Goal: Task Accomplishment & Management: Manage account settings

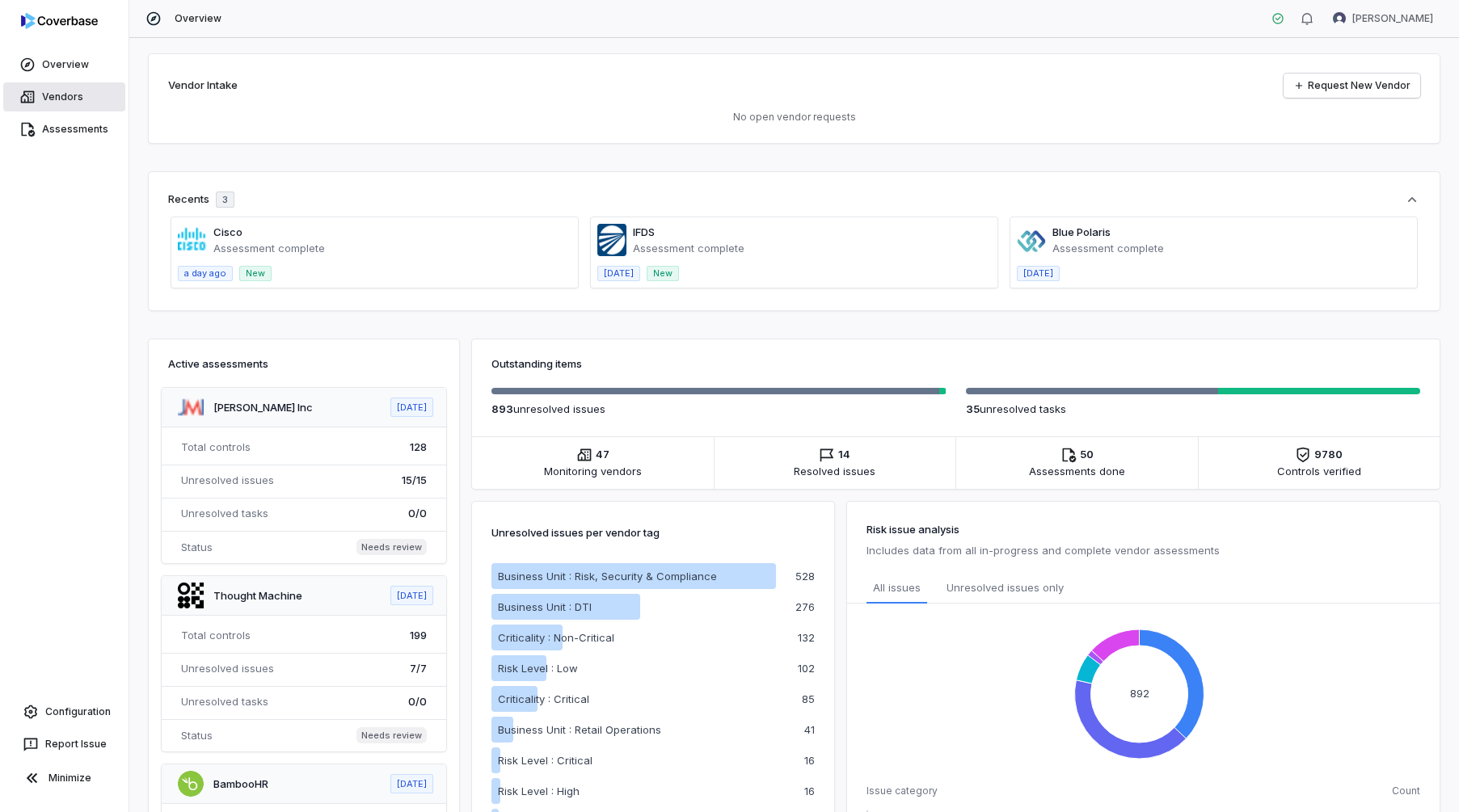
click at [57, 95] on link "Vendors" at bounding box center [64, 97] width 122 height 29
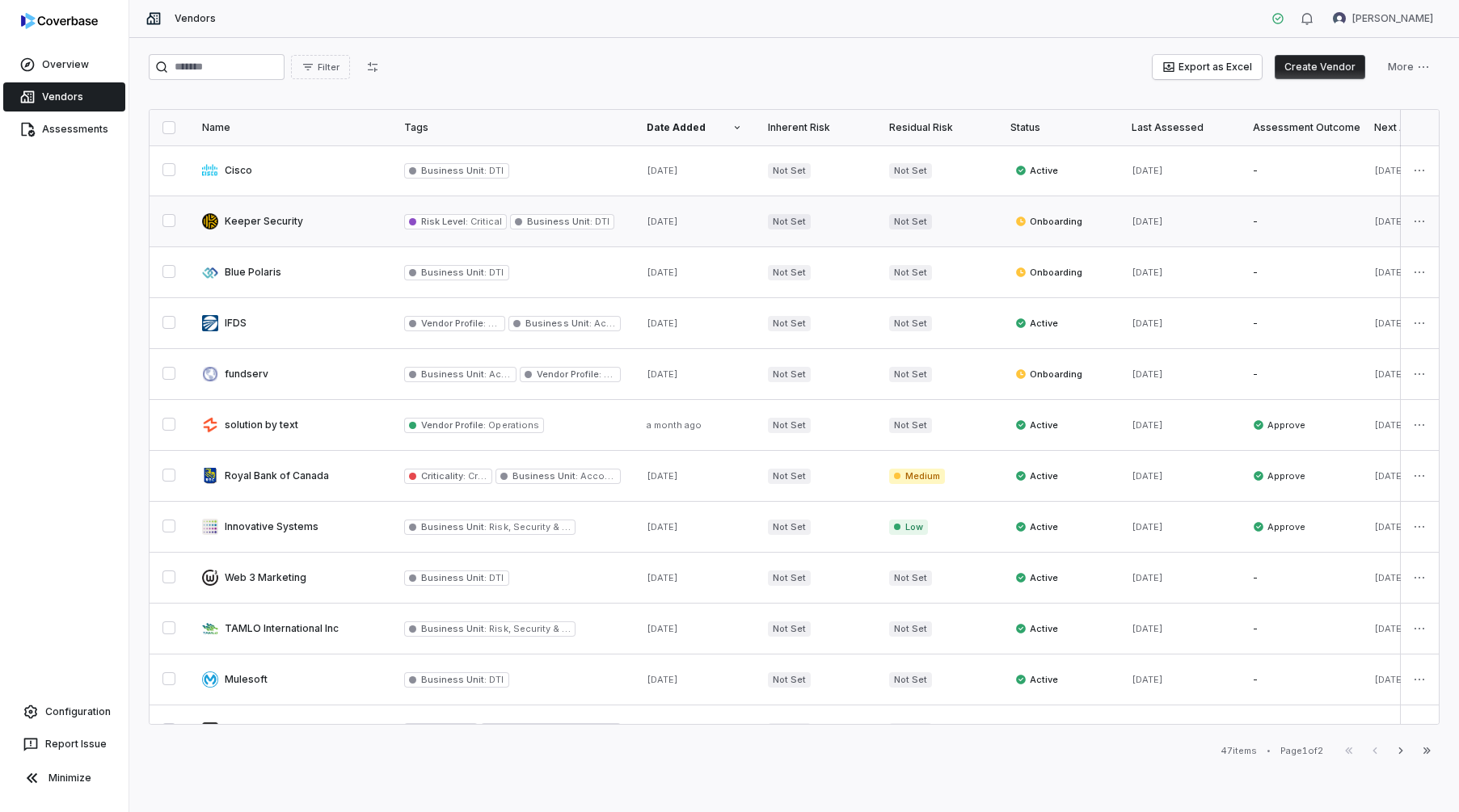
click at [238, 225] on link at bounding box center [290, 221] width 202 height 50
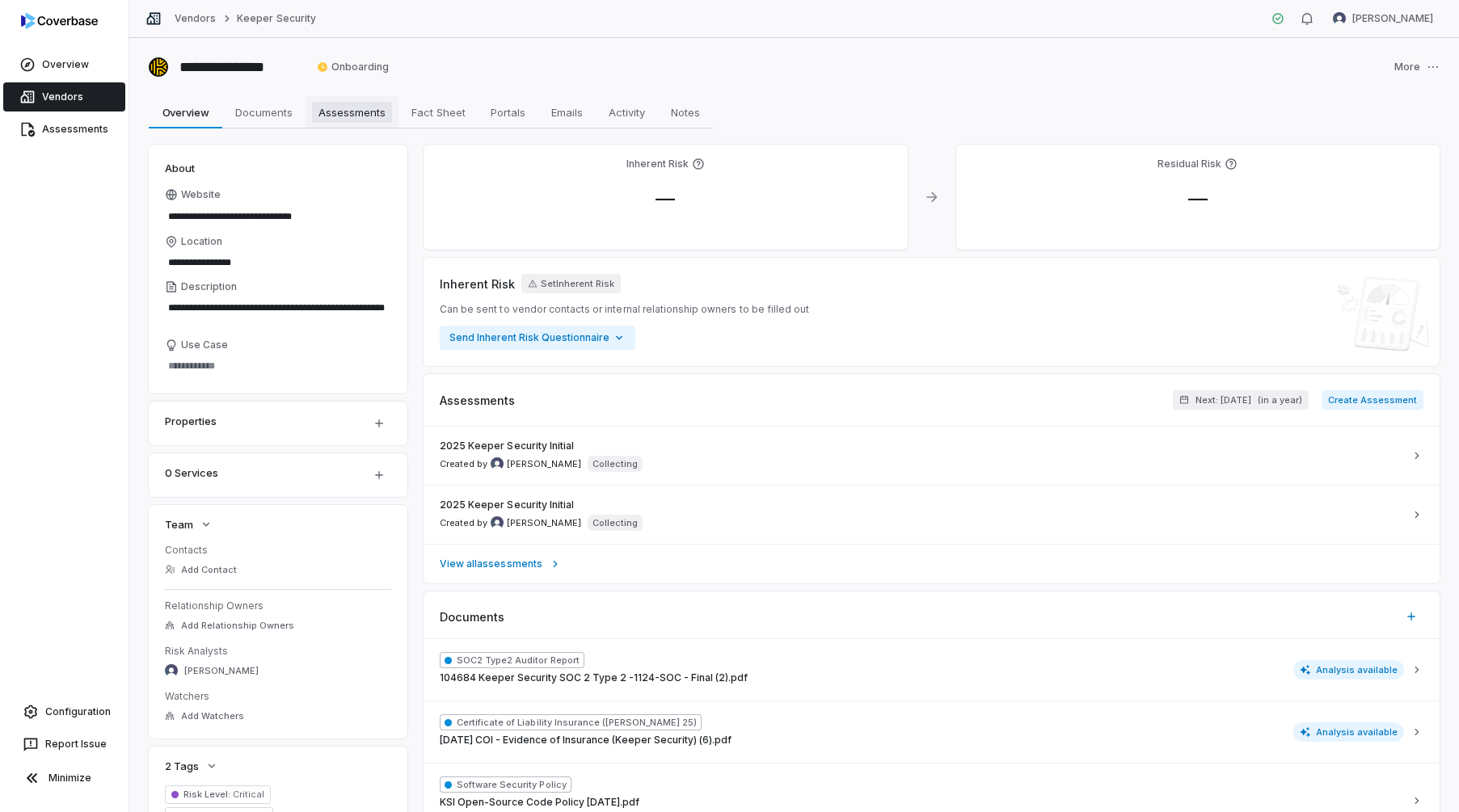
click at [350, 113] on span "Assessments" at bounding box center [352, 112] width 80 height 21
type textarea "*"
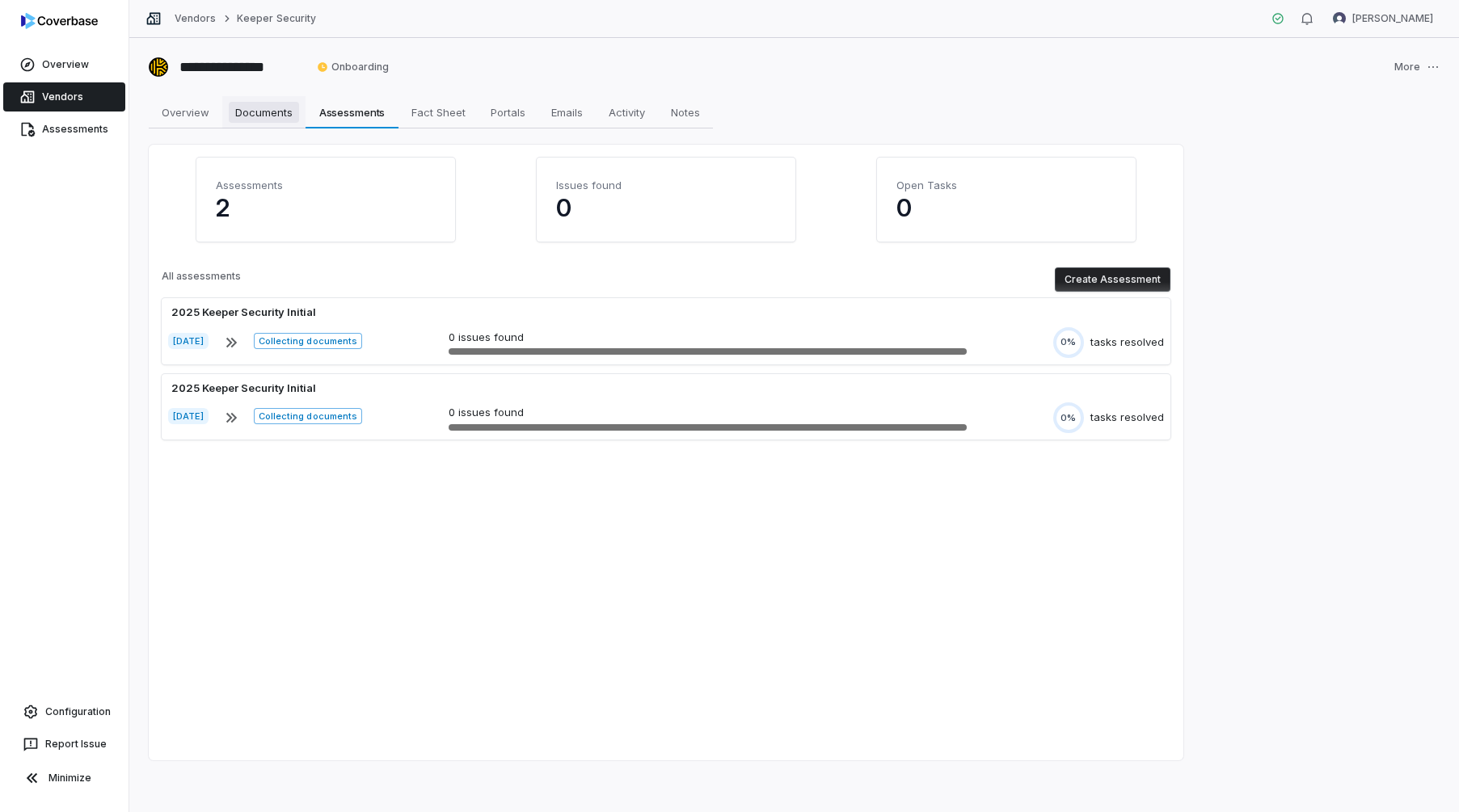
click at [257, 110] on span "Documents" at bounding box center [264, 112] width 70 height 21
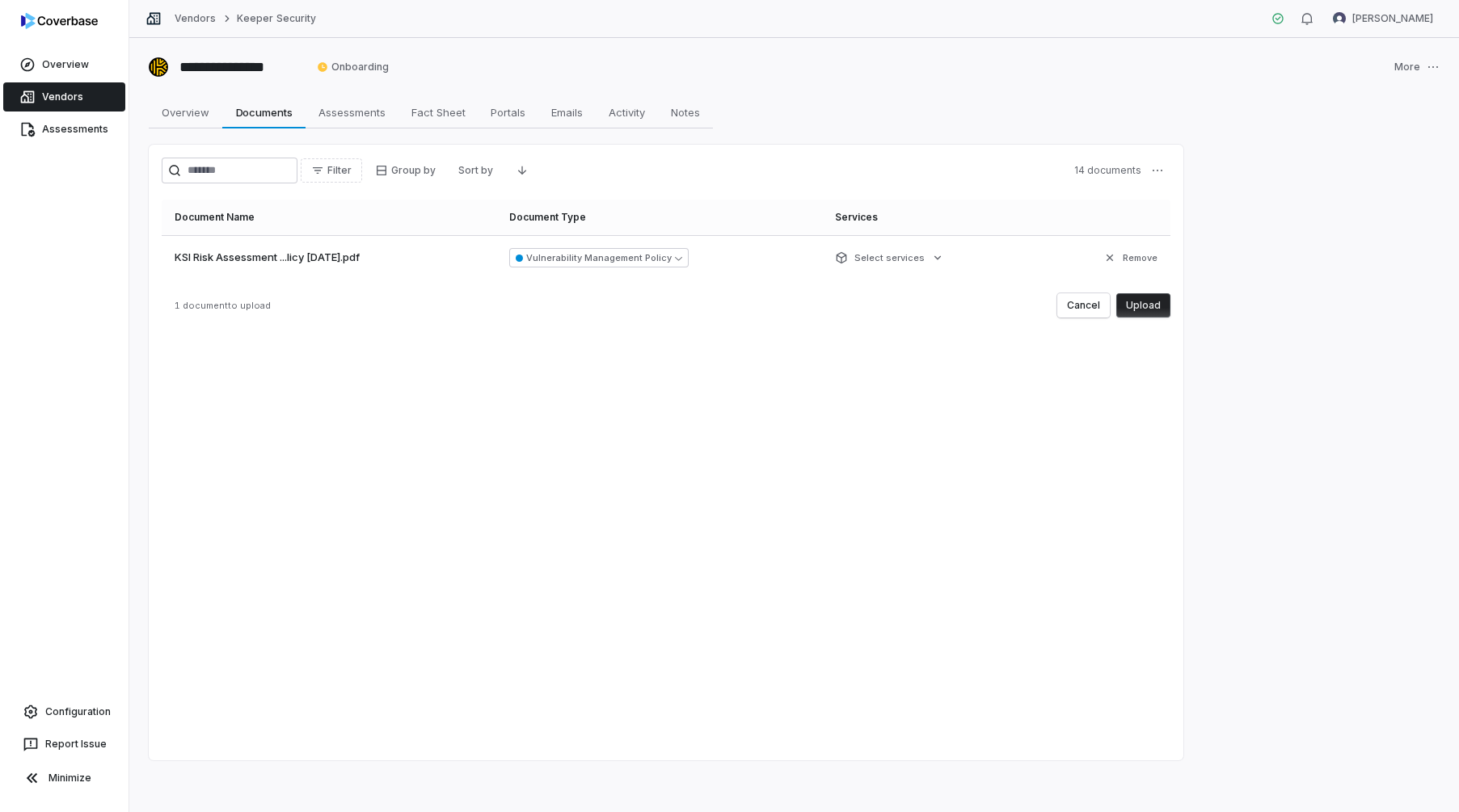
click at [1162, 304] on button "Upload" at bounding box center [1144, 305] width 54 height 25
click at [1160, 300] on button "Upload" at bounding box center [1144, 305] width 54 height 25
click at [1156, 306] on button "Upload" at bounding box center [1144, 305] width 54 height 25
click at [1132, 302] on button "Upload" at bounding box center [1144, 305] width 54 height 25
click at [1161, 308] on button "Upload" at bounding box center [1144, 305] width 54 height 25
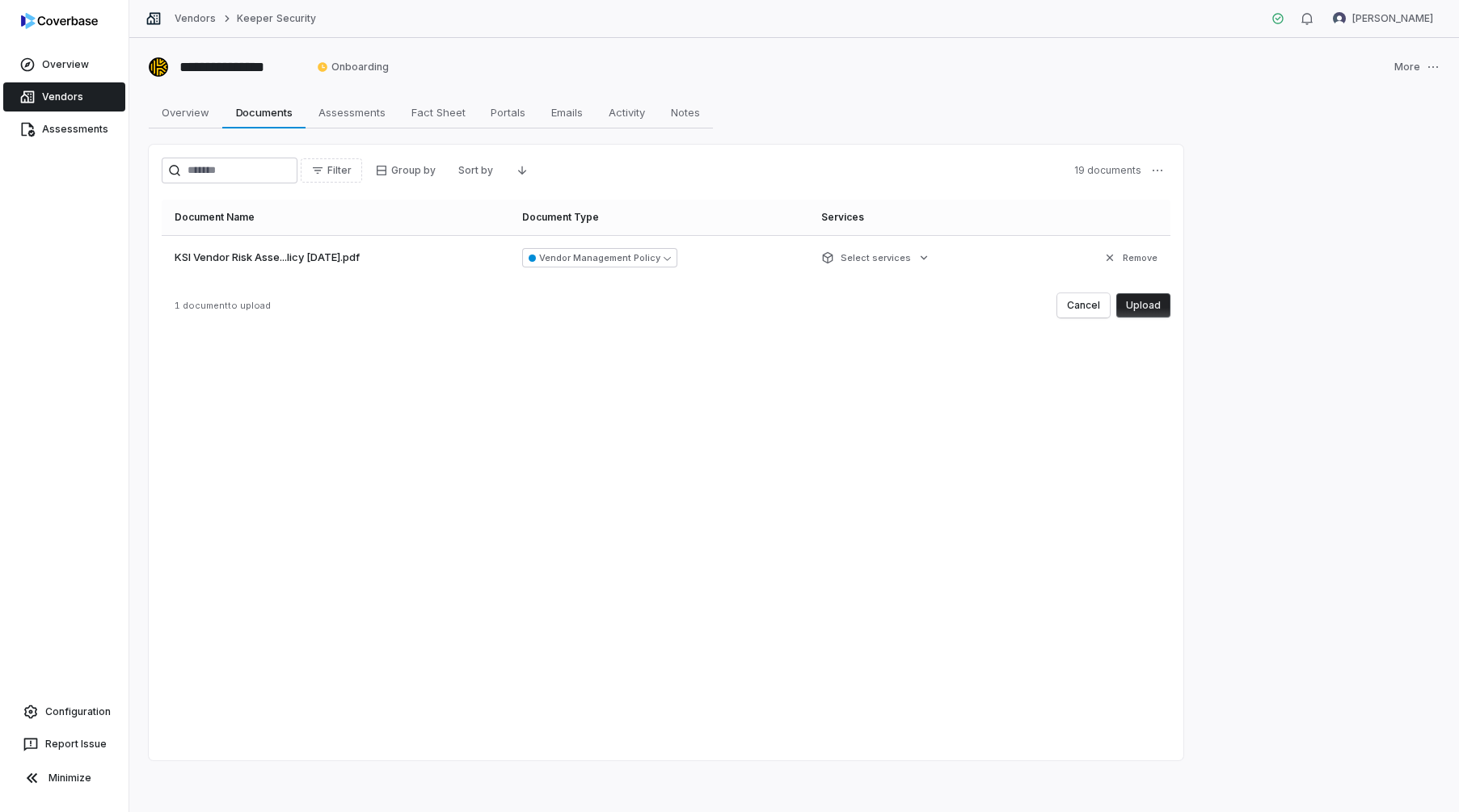
click at [1138, 303] on button "Upload" at bounding box center [1144, 305] width 54 height 25
click at [1132, 306] on button "Upload" at bounding box center [1144, 305] width 54 height 25
click at [1134, 306] on button "Upload" at bounding box center [1144, 305] width 54 height 25
click at [1149, 306] on button "Upload" at bounding box center [1144, 305] width 54 height 25
click at [1139, 305] on button "Upload" at bounding box center [1144, 305] width 54 height 25
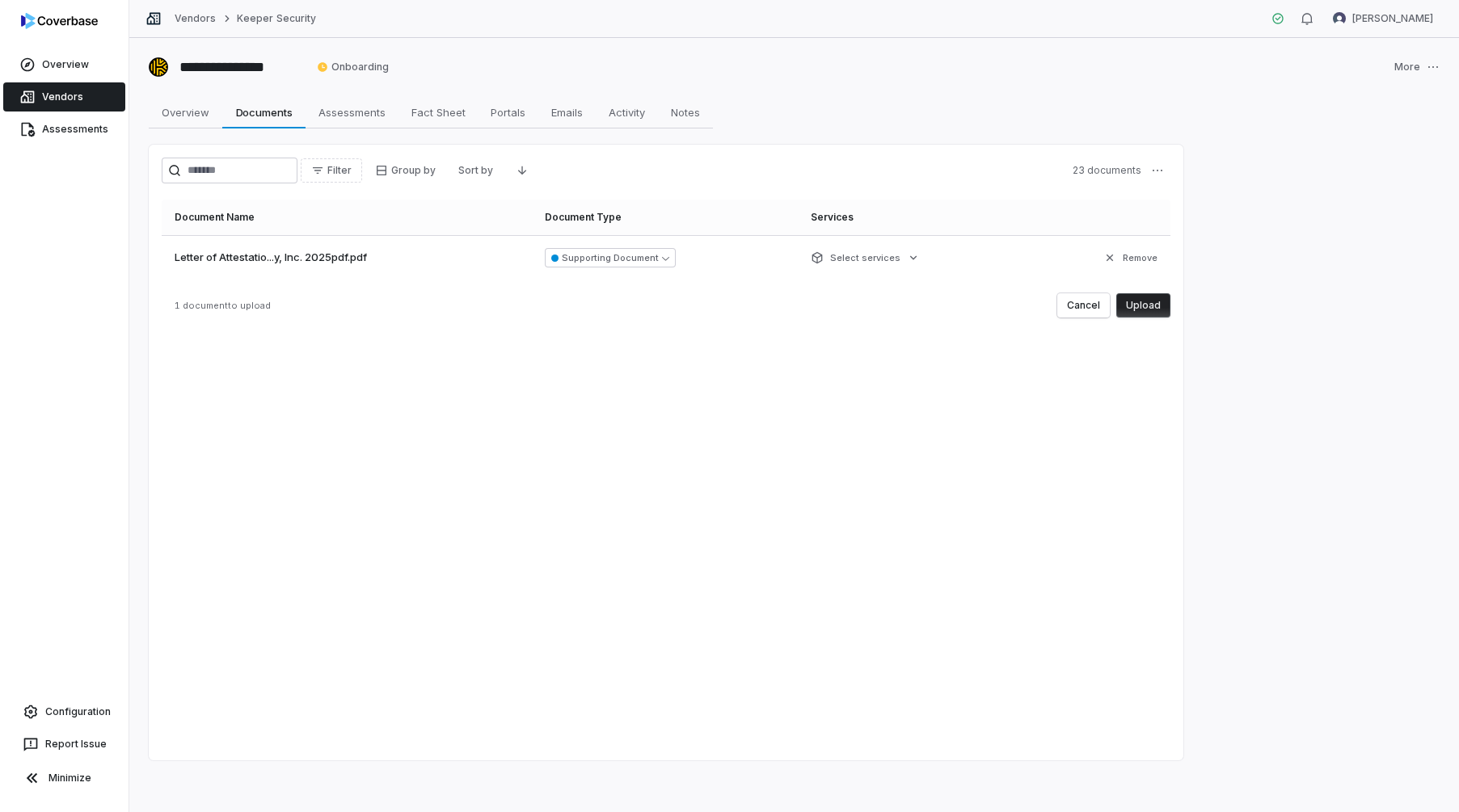
click at [1144, 308] on button "Upload" at bounding box center [1144, 305] width 54 height 25
click at [1132, 296] on button "Upload" at bounding box center [1144, 305] width 54 height 25
click at [1143, 305] on button "Upload" at bounding box center [1144, 305] width 54 height 25
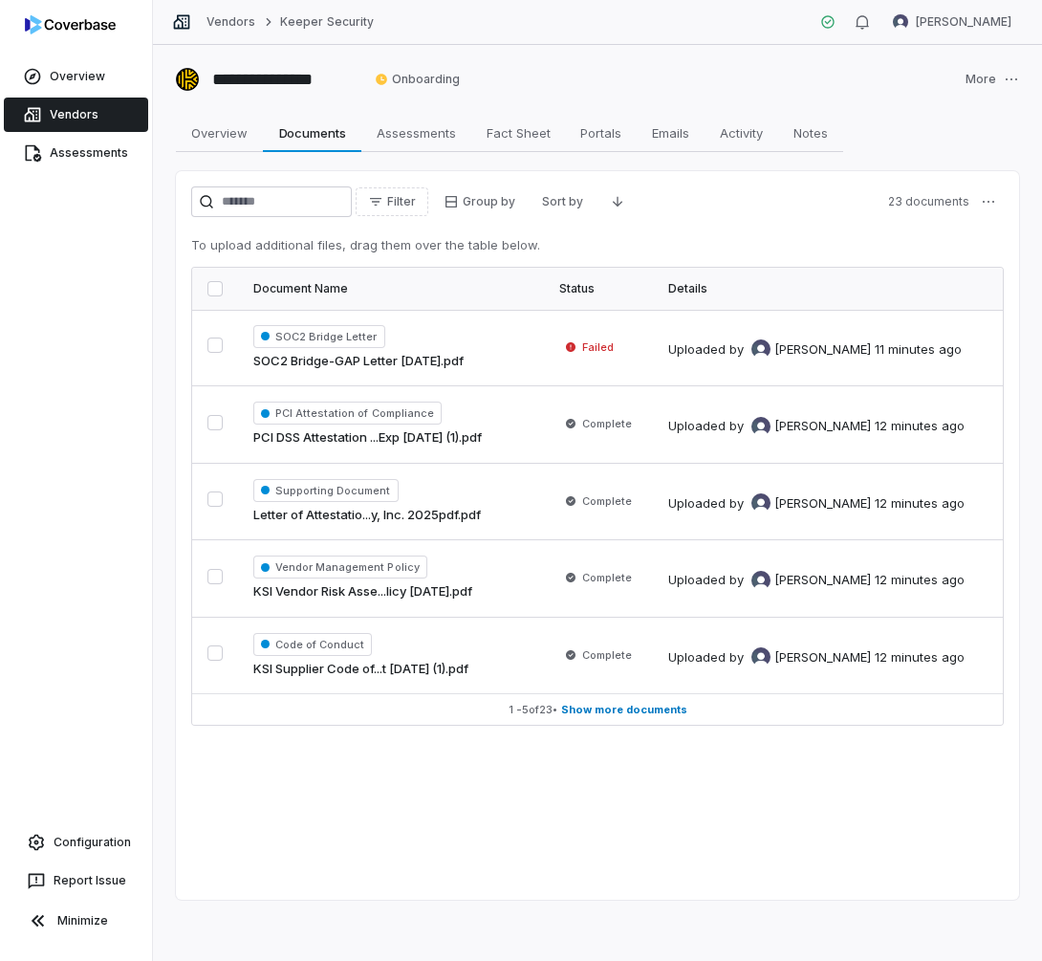
click at [659, 229] on div "Filter Group by Sort by 23 documents To upload additional files, drag them over…" at bounding box center [597, 455] width 813 height 539
click at [211, 350] on button "button" at bounding box center [215, 345] width 15 height 15
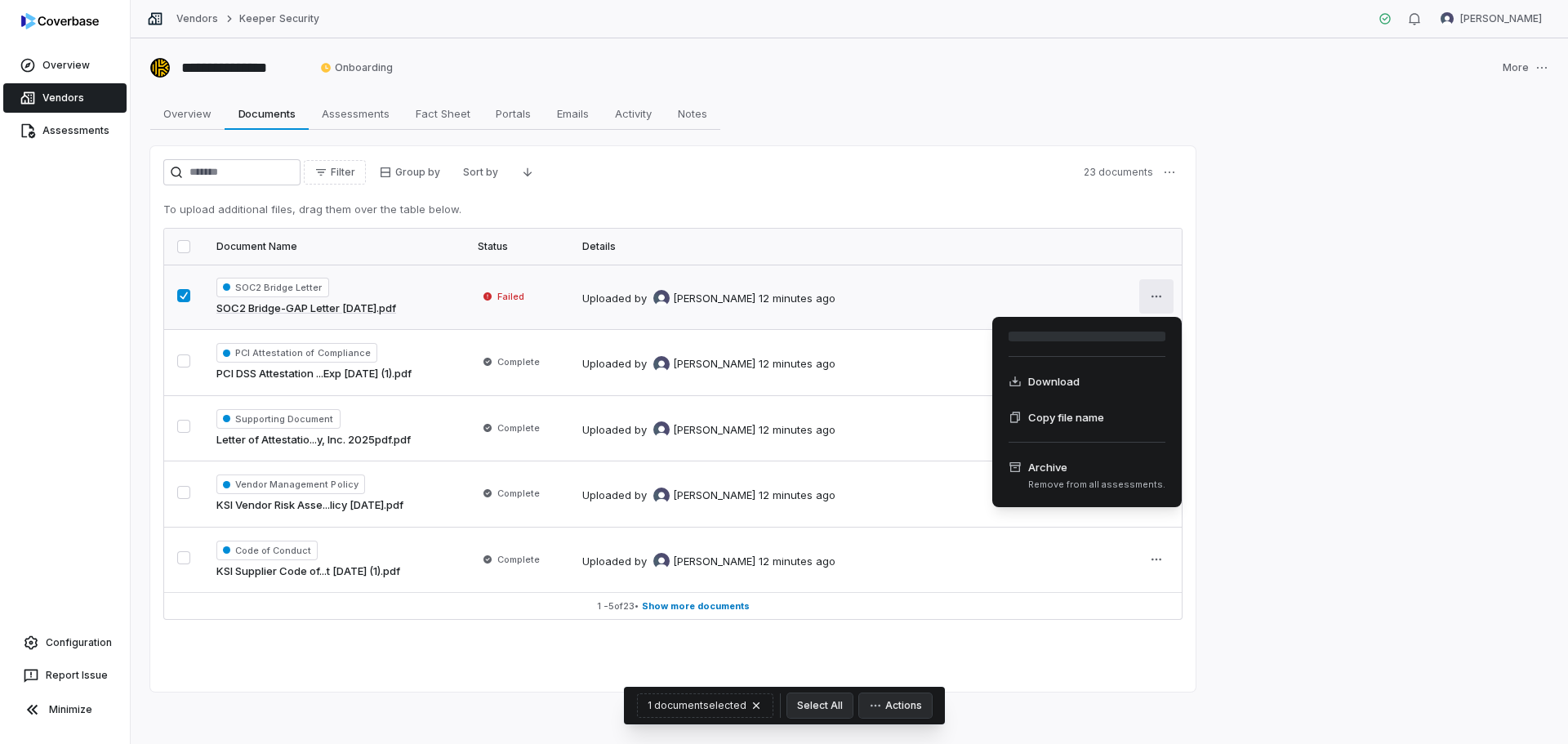
click at [1161, 298] on html "**********" at bounding box center [784, 372] width 1568 height 744
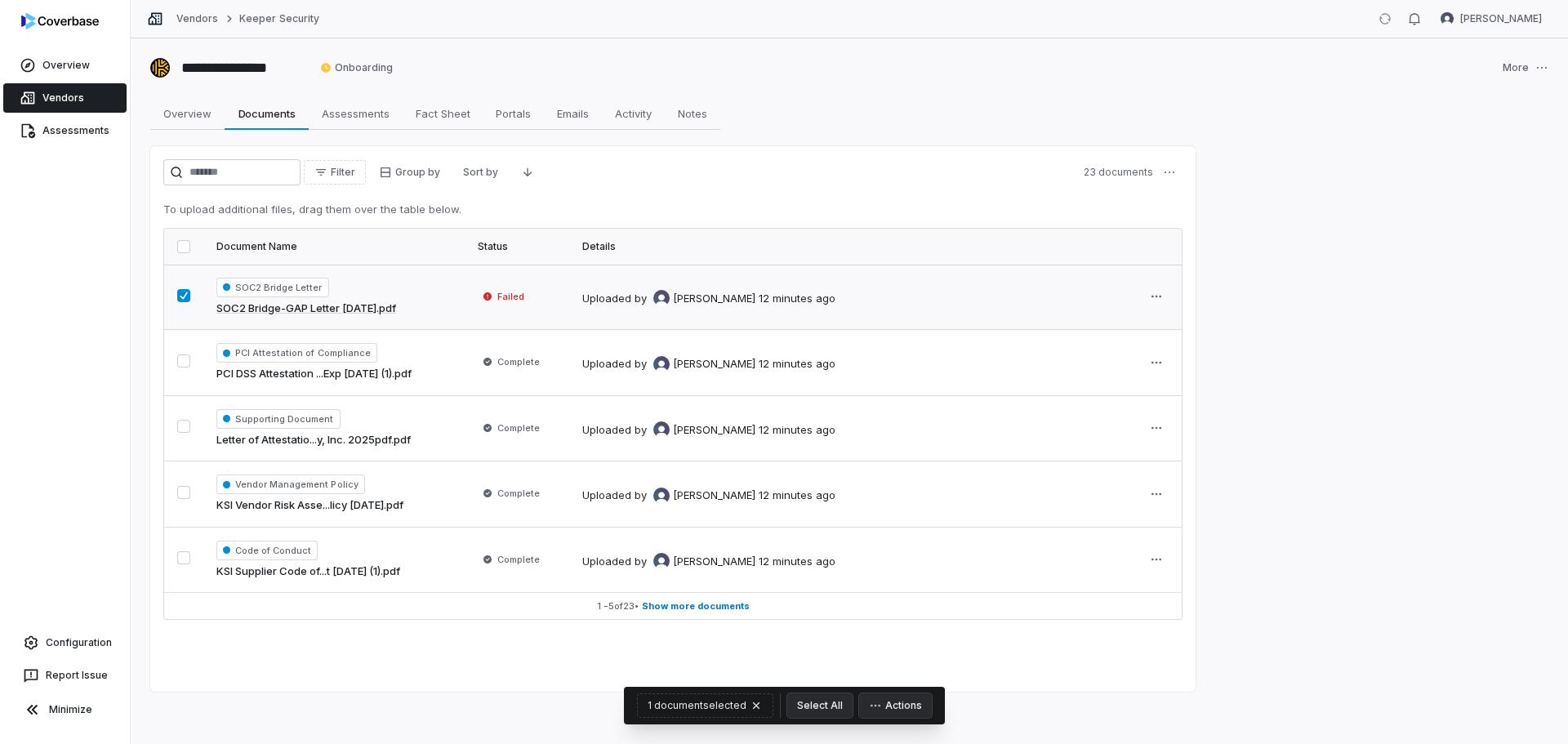
click at [511, 300] on html "**********" at bounding box center [784, 372] width 1568 height 744
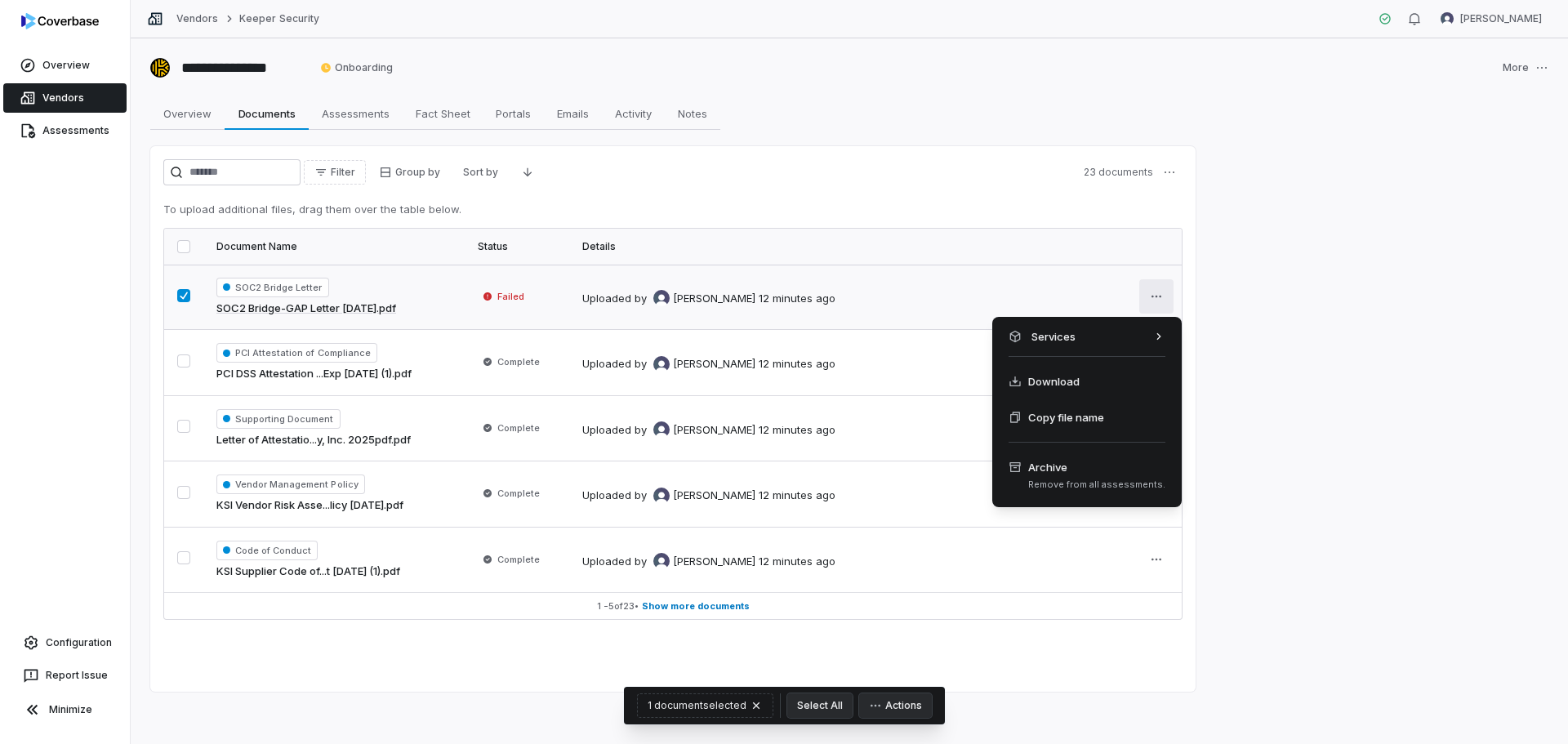
click at [1164, 303] on html "**********" at bounding box center [784, 372] width 1568 height 744
click at [1133, 336] on div "Services" at bounding box center [1086, 337] width 177 height 26
click at [941, 264] on html "**********" at bounding box center [784, 372] width 1568 height 744
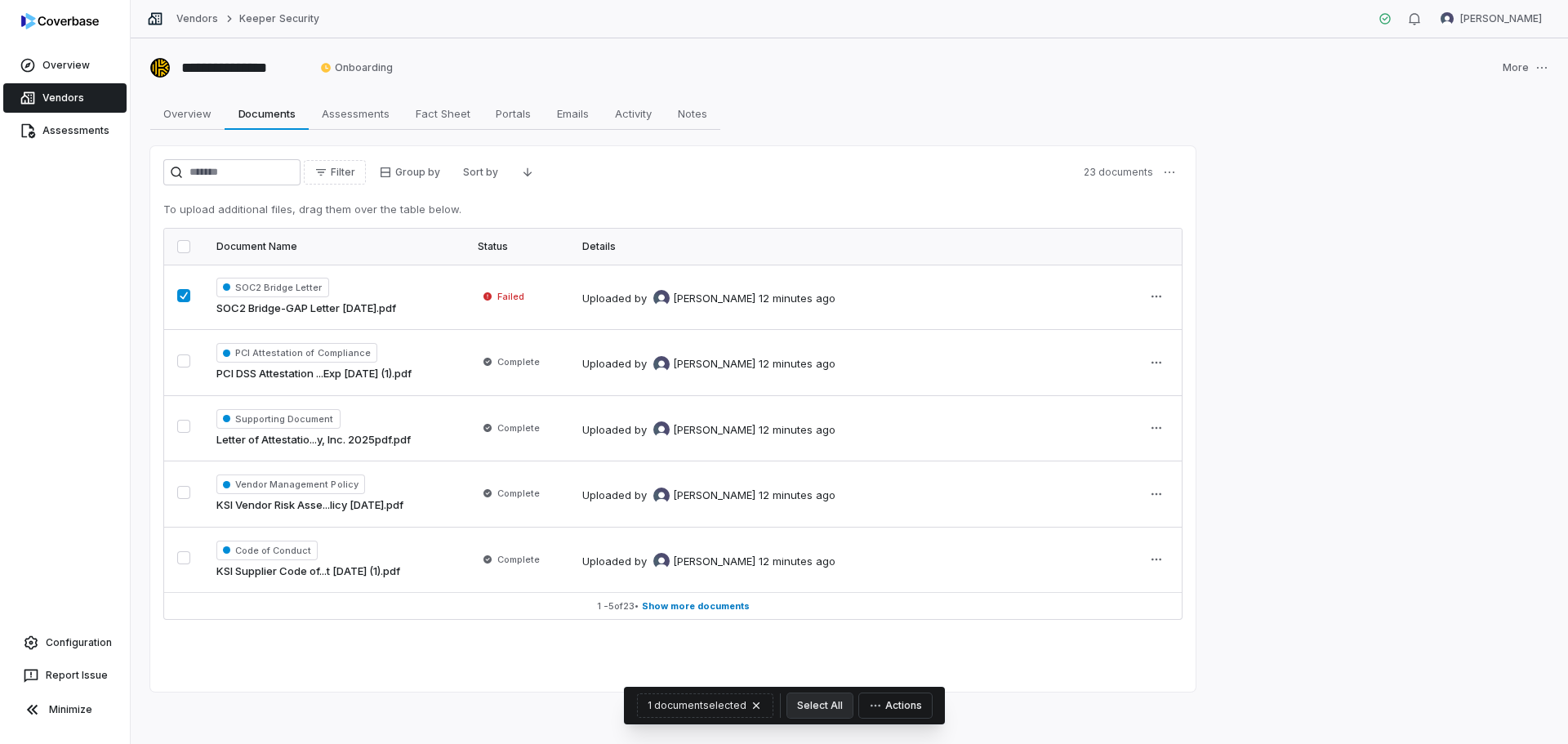
drag, startPoint x: 896, startPoint y: 721, endPoint x: 886, endPoint y: 710, distance: 14.9
click at [896, 720] on div "1 document selected Select All Actions" at bounding box center [785, 706] width 321 height 38
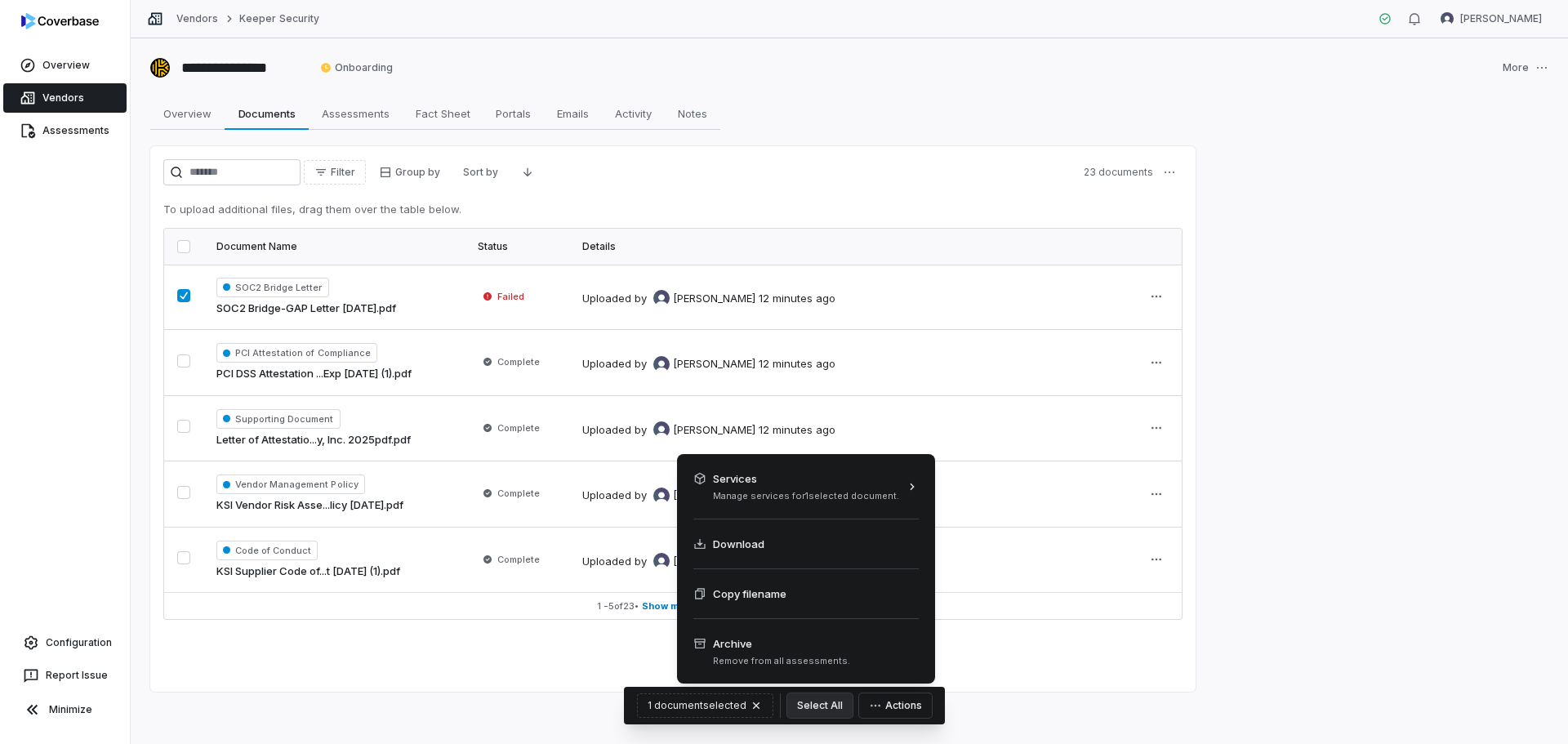
click at [884, 699] on button "Actions" at bounding box center [895, 706] width 73 height 25
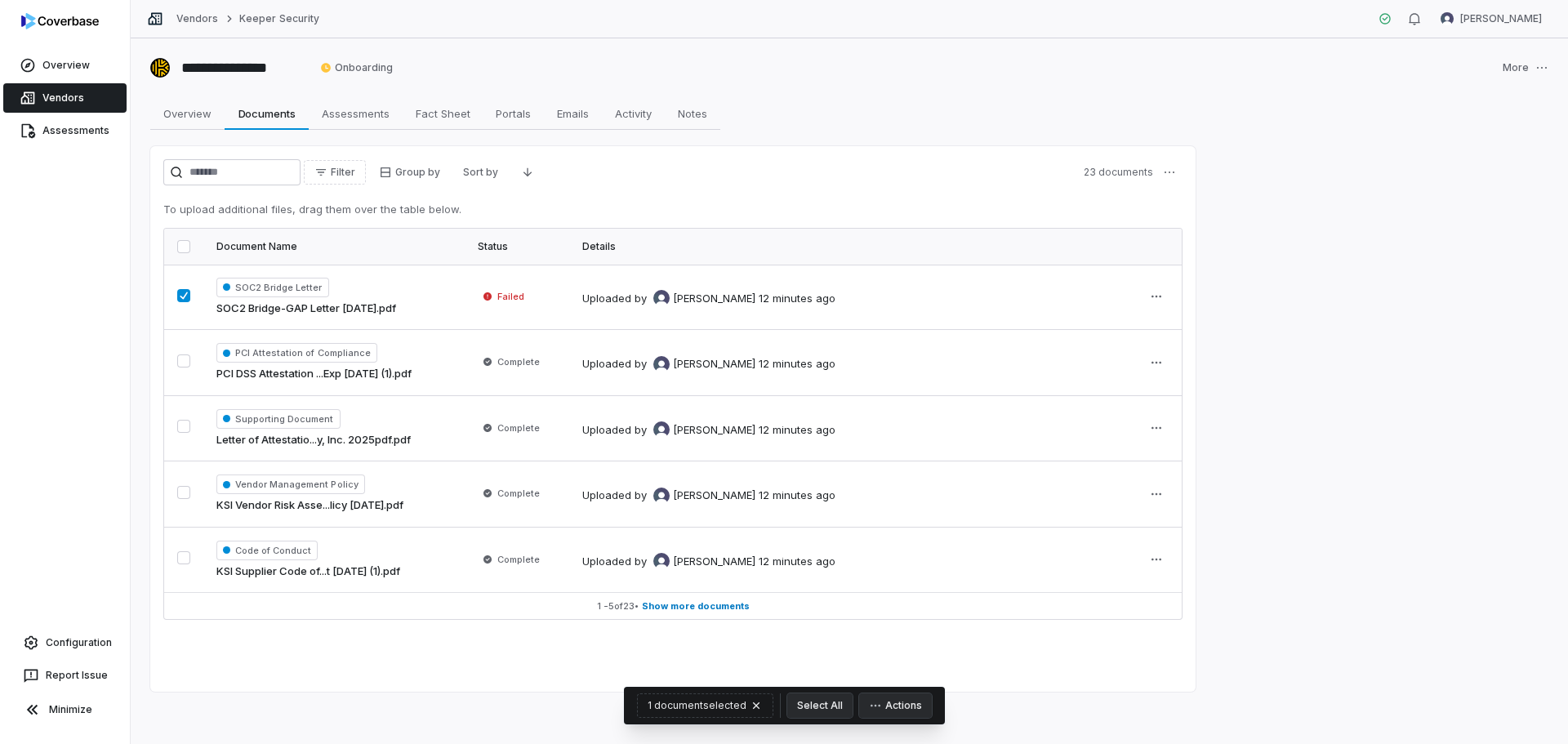
click at [181, 298] on button "button" at bounding box center [184, 296] width 13 height 13
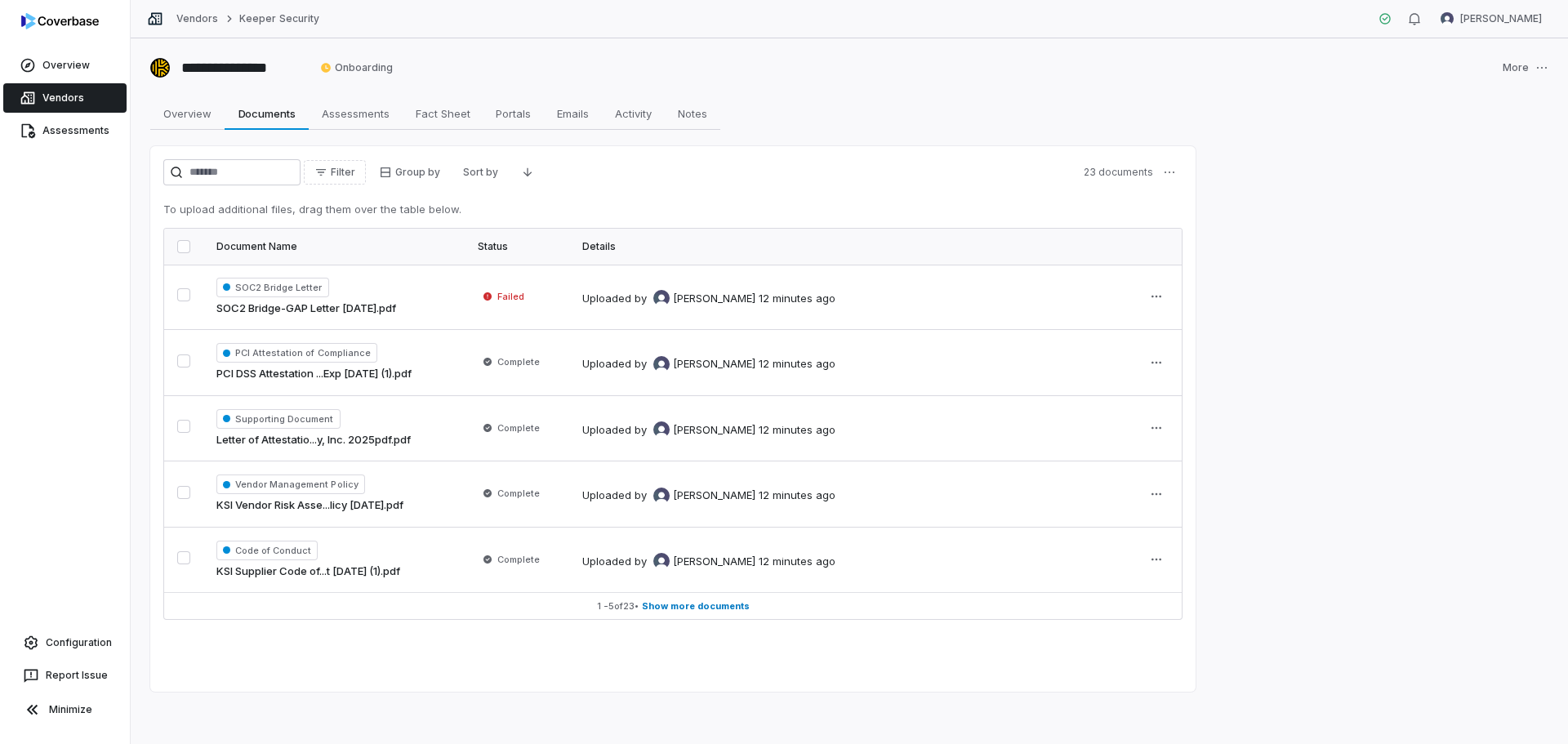
click at [494, 298] on span "Failed" at bounding box center [503, 296] width 51 height 16
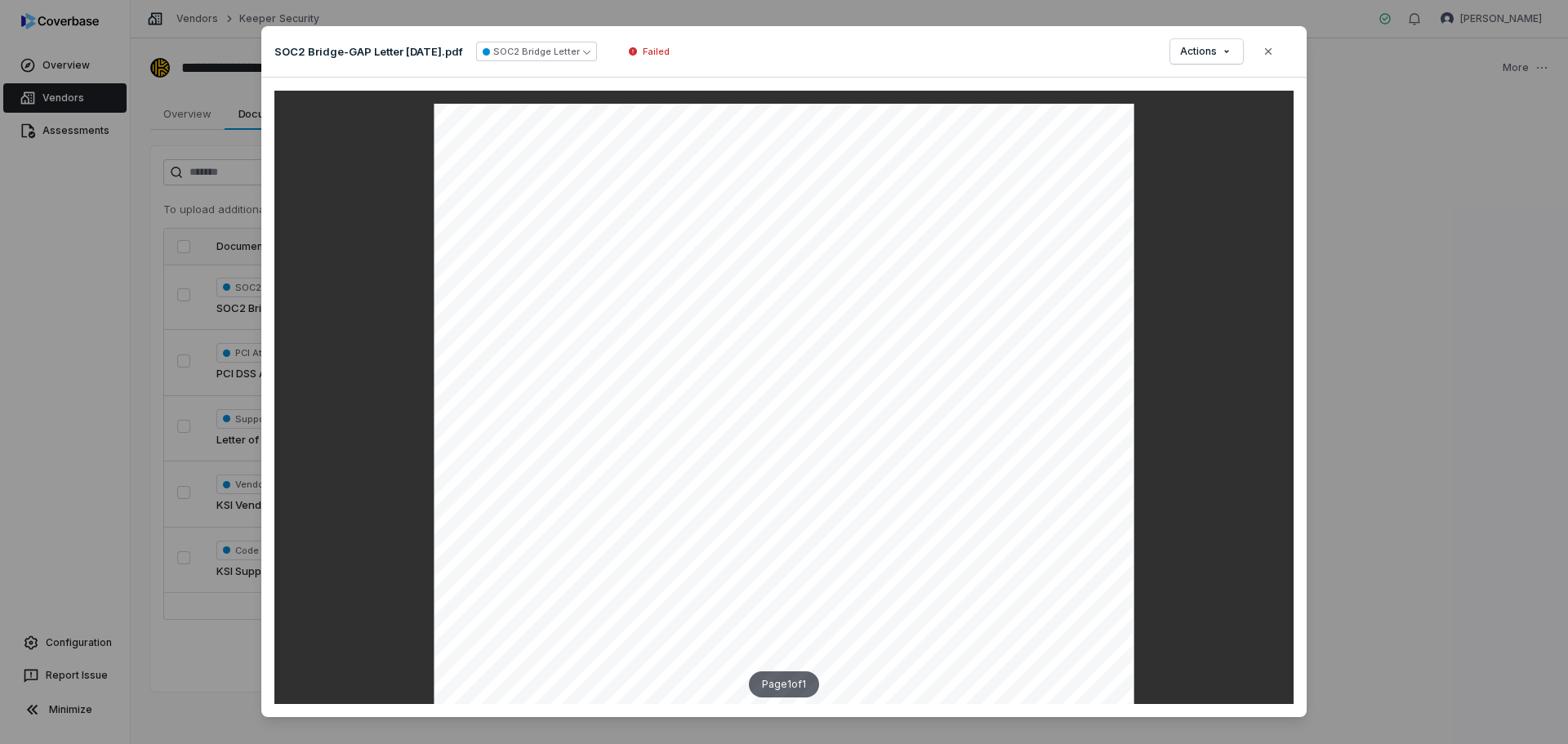
click at [664, 50] on span "Failed" at bounding box center [657, 51] width 27 height 13
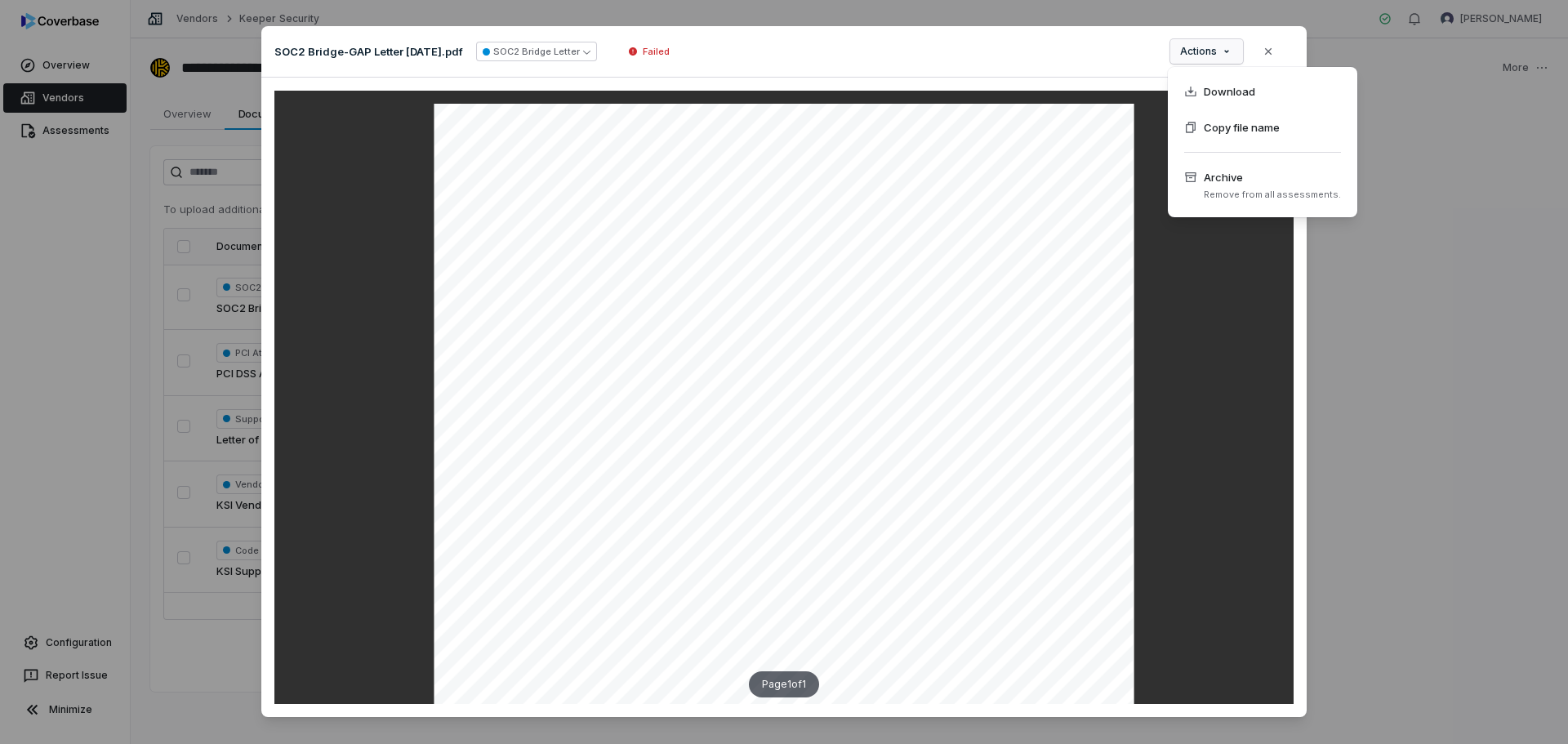
click at [1214, 44] on div "Document Preview SOC2 Bridge-GAP Letter July 2025.pdf SOC2 Bridge Letter Failed…" at bounding box center [784, 381] width 1568 height 762
click at [1215, 44] on div "Document Preview SOC2 Bridge-GAP Letter July 2025.pdf SOC2 Bridge Letter Failed…" at bounding box center [784, 381] width 1568 height 762
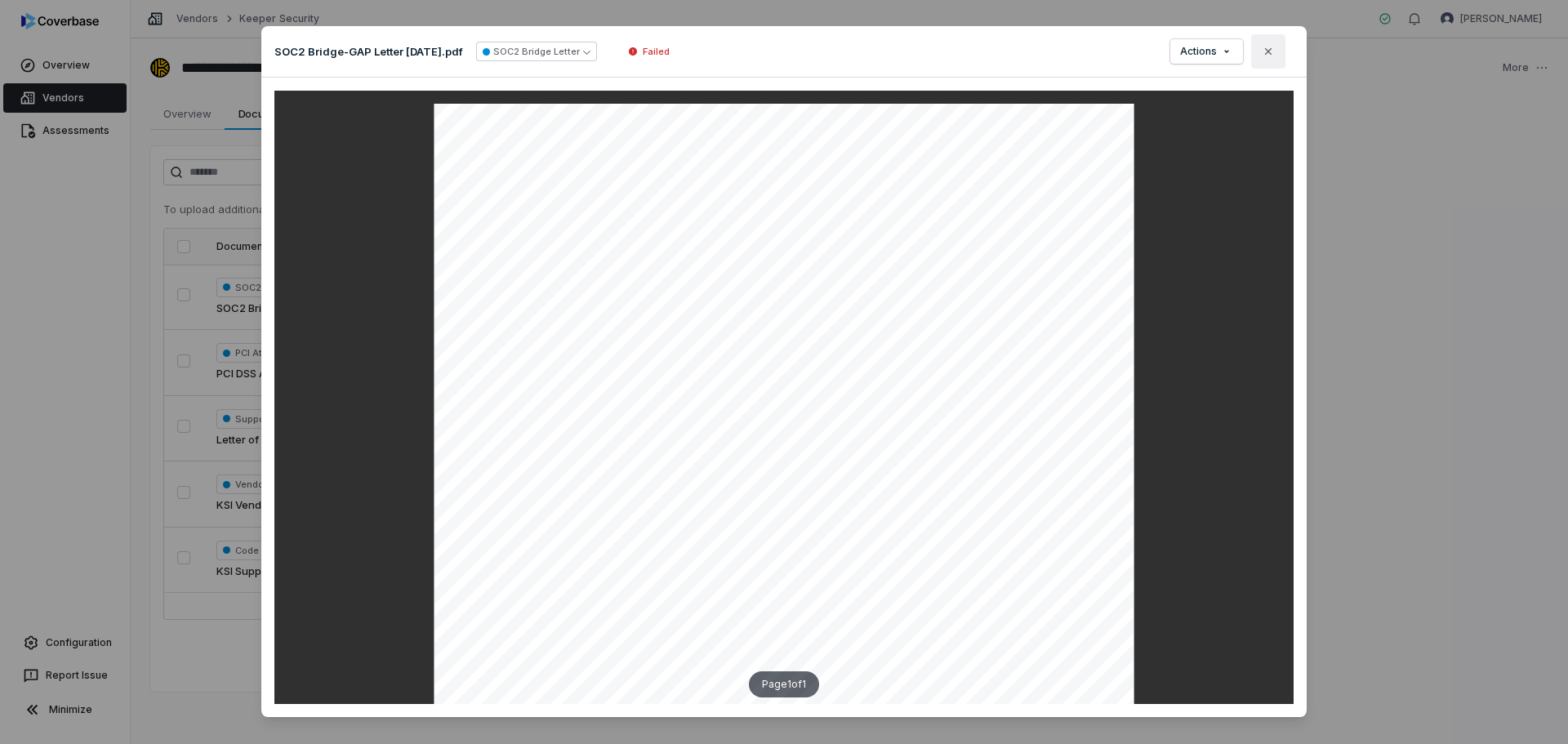
click at [1261, 53] on icon "button" at bounding box center [1267, 51] width 13 height 13
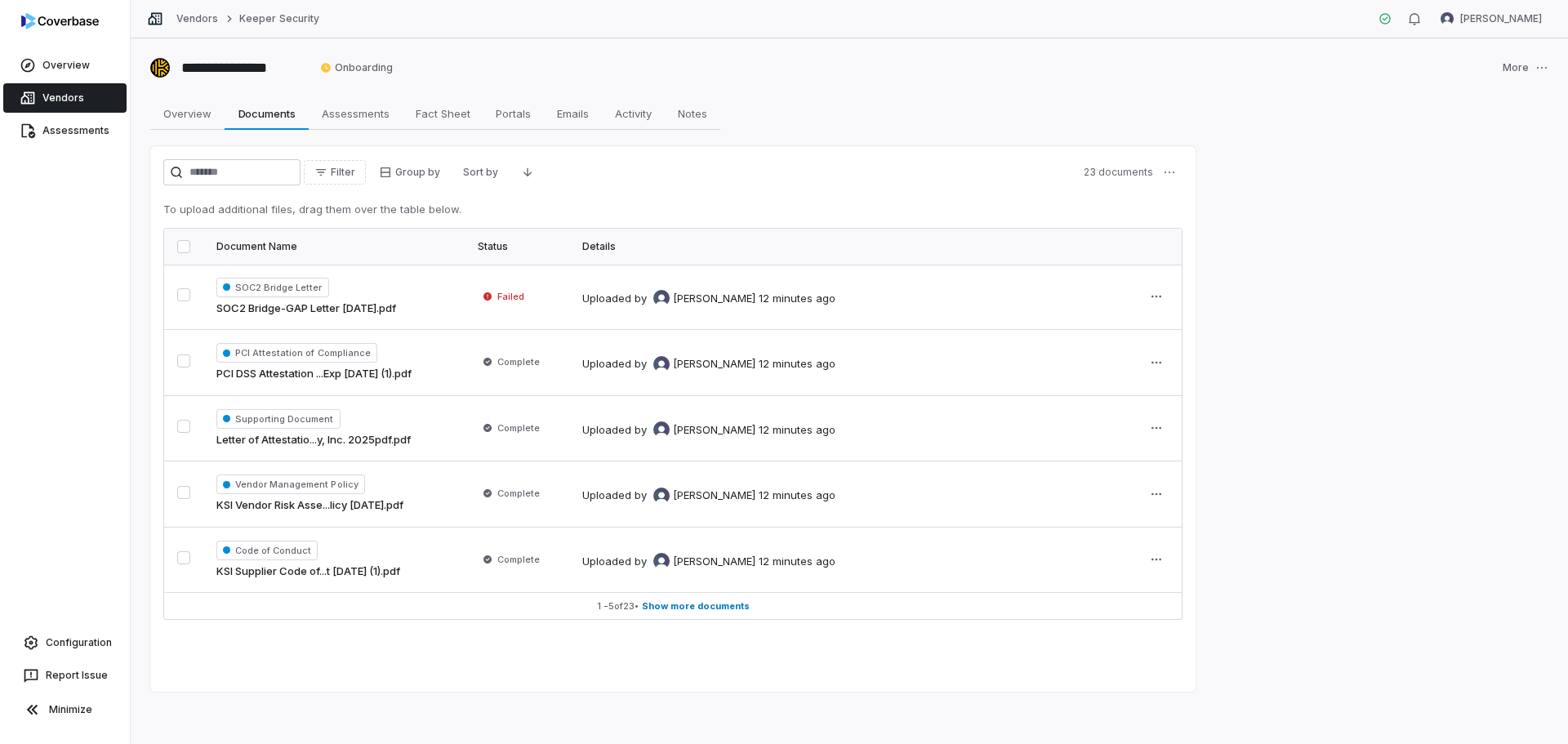
click at [183, 297] on button "button" at bounding box center [184, 295] width 13 height 13
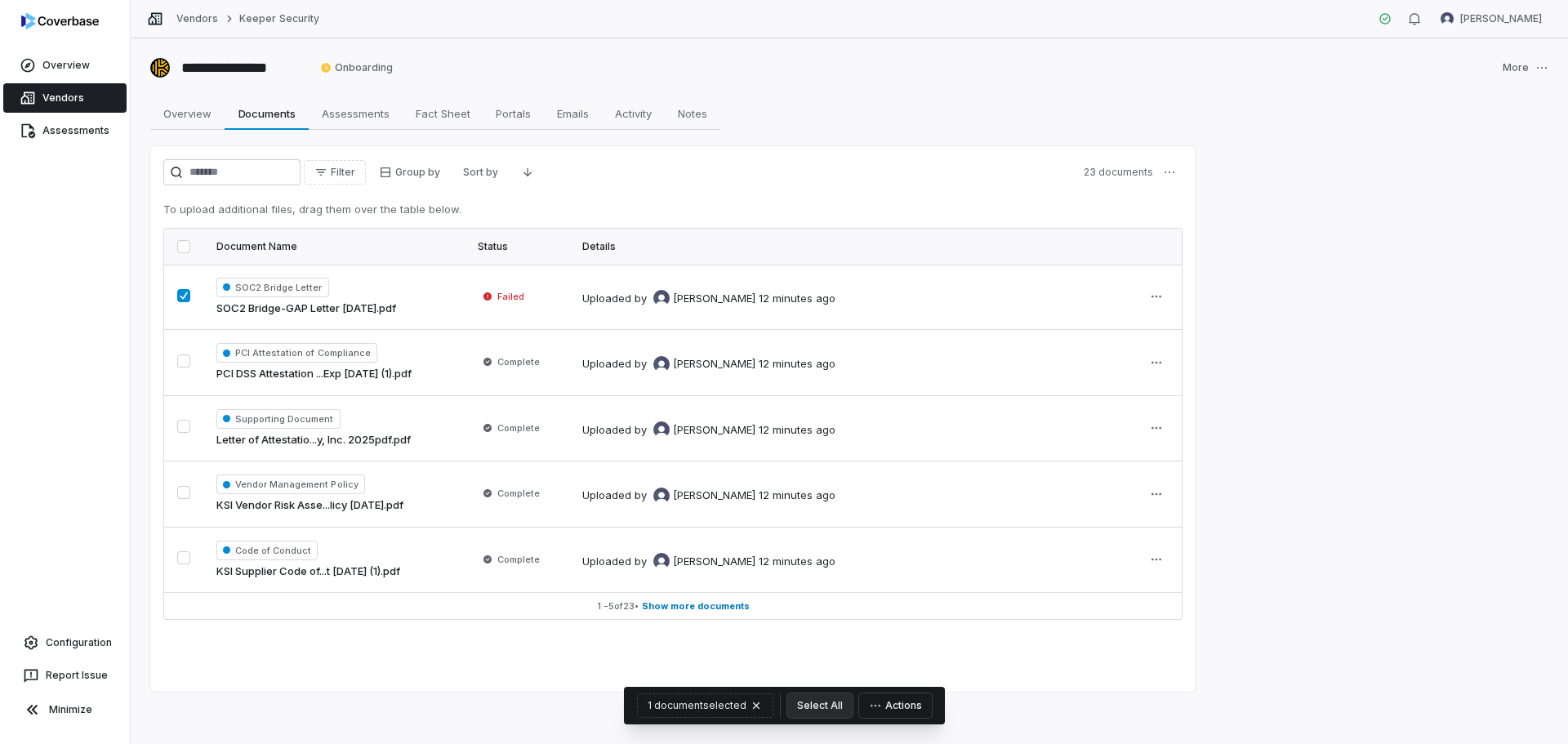
click at [861, 706] on button "Actions" at bounding box center [895, 706] width 73 height 25
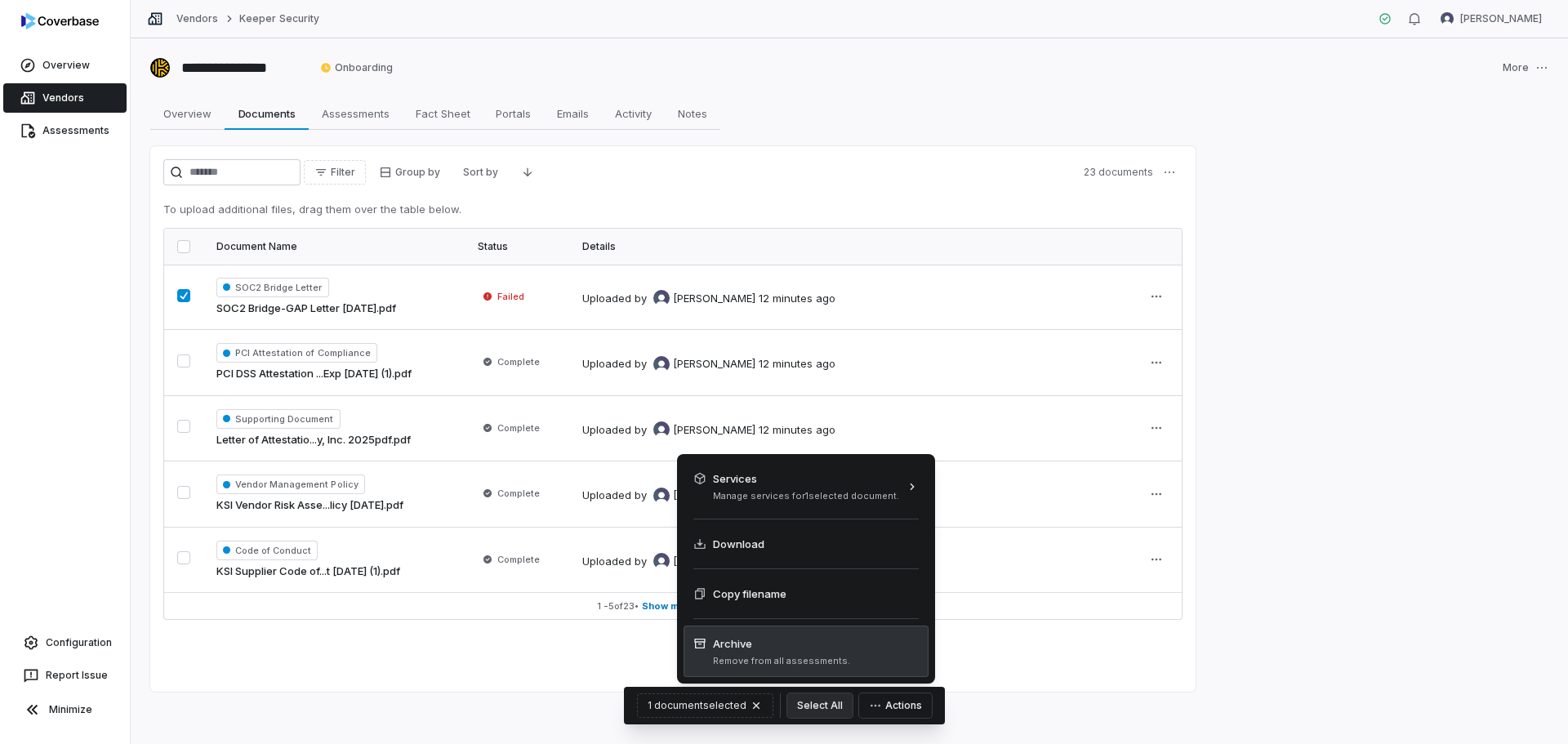
click at [746, 651] on span "Archive" at bounding box center [781, 643] width 137 height 16
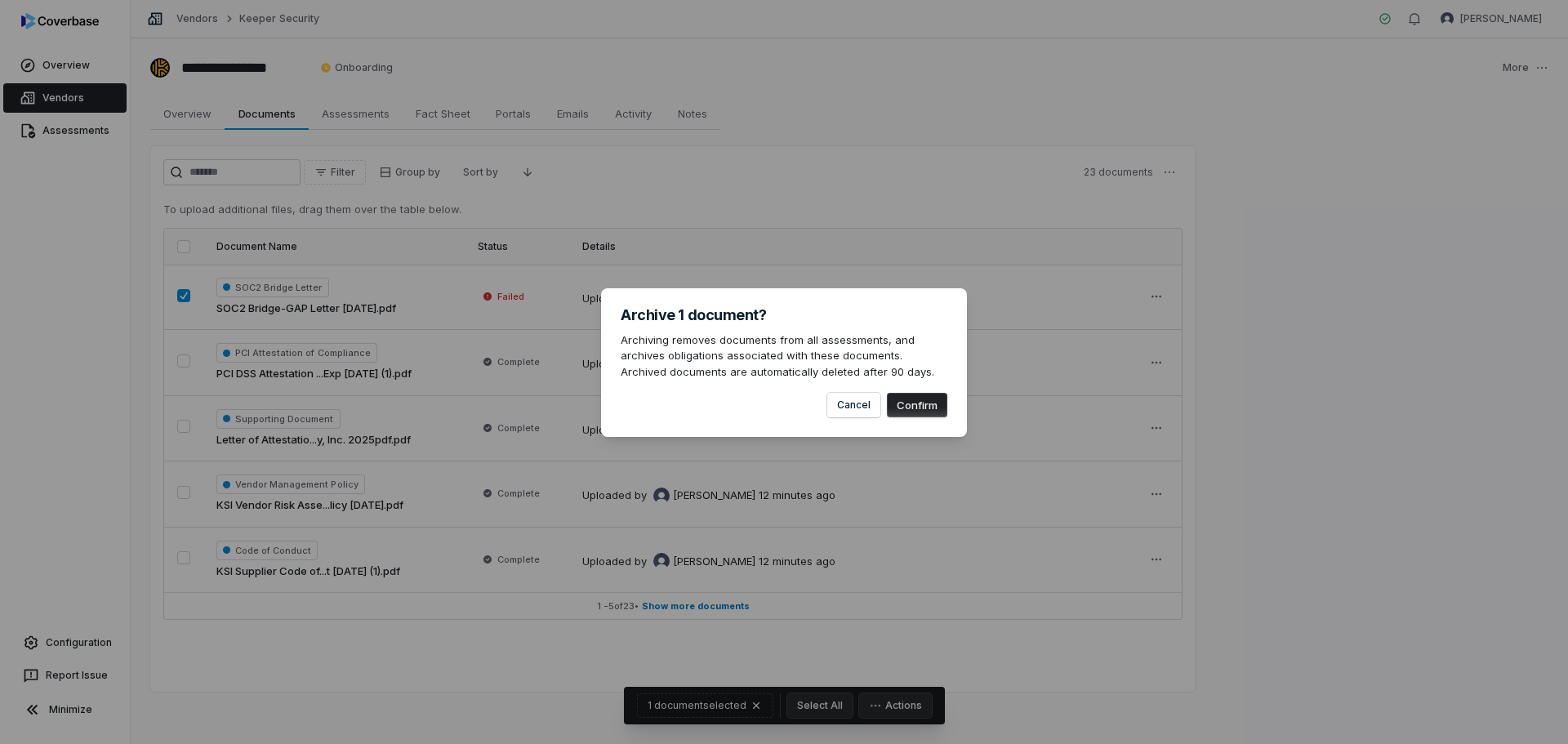
click at [911, 410] on button "Confirm" at bounding box center [916, 405] width 61 height 25
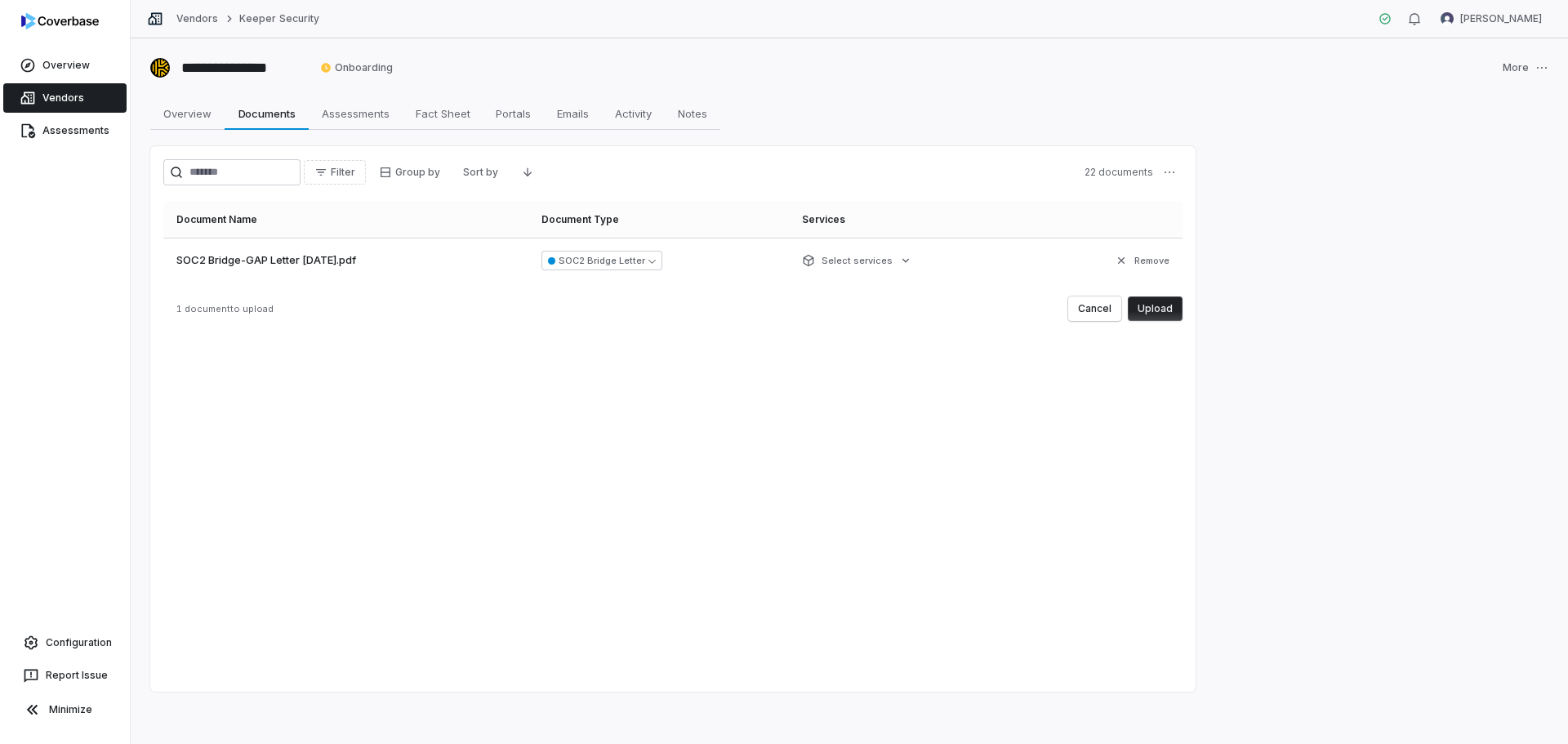
click at [1172, 308] on button "Upload" at bounding box center [1156, 308] width 55 height 25
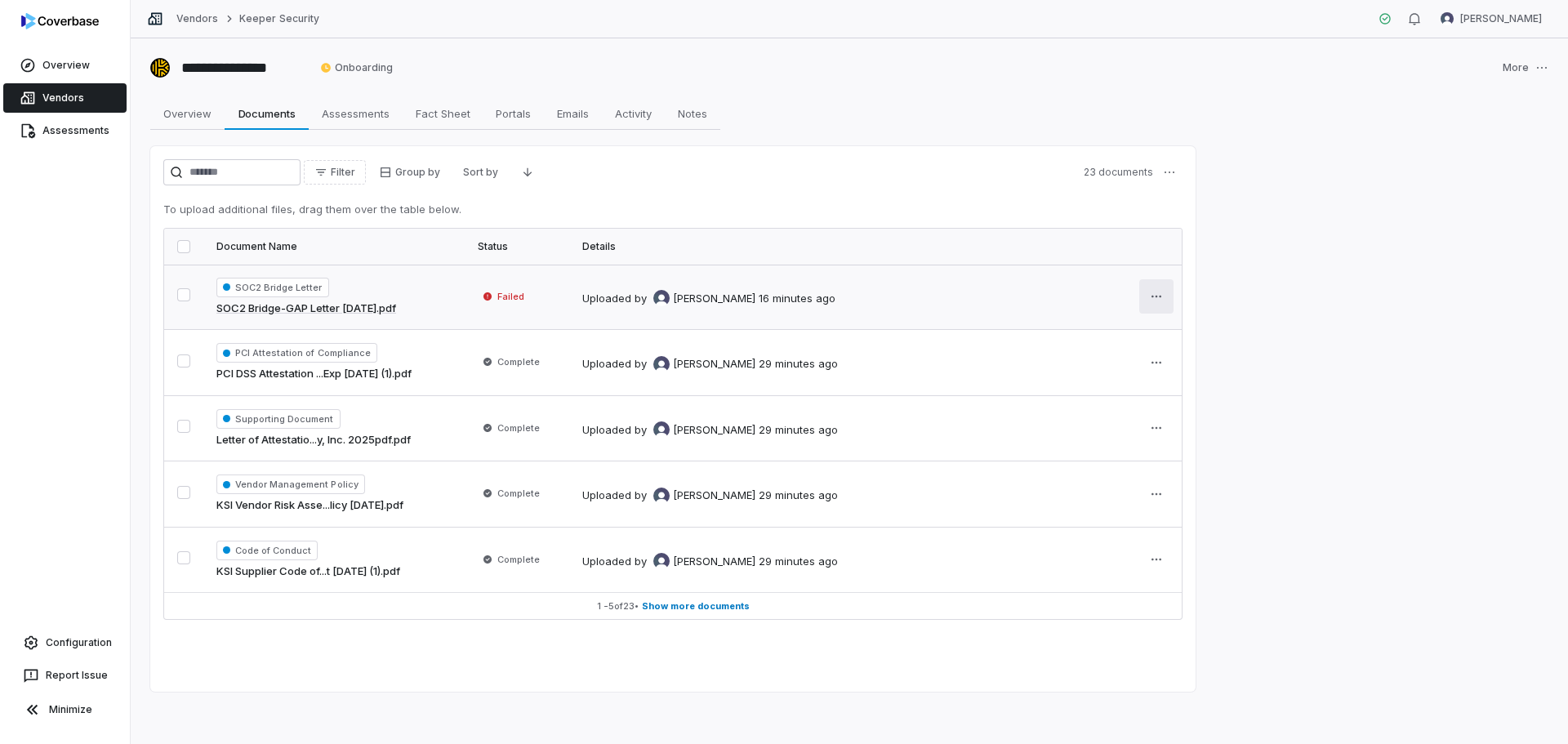
click at [1150, 301] on html "**********" at bounding box center [784, 372] width 1568 height 744
click at [1155, 293] on html "**********" at bounding box center [784, 372] width 1568 height 744
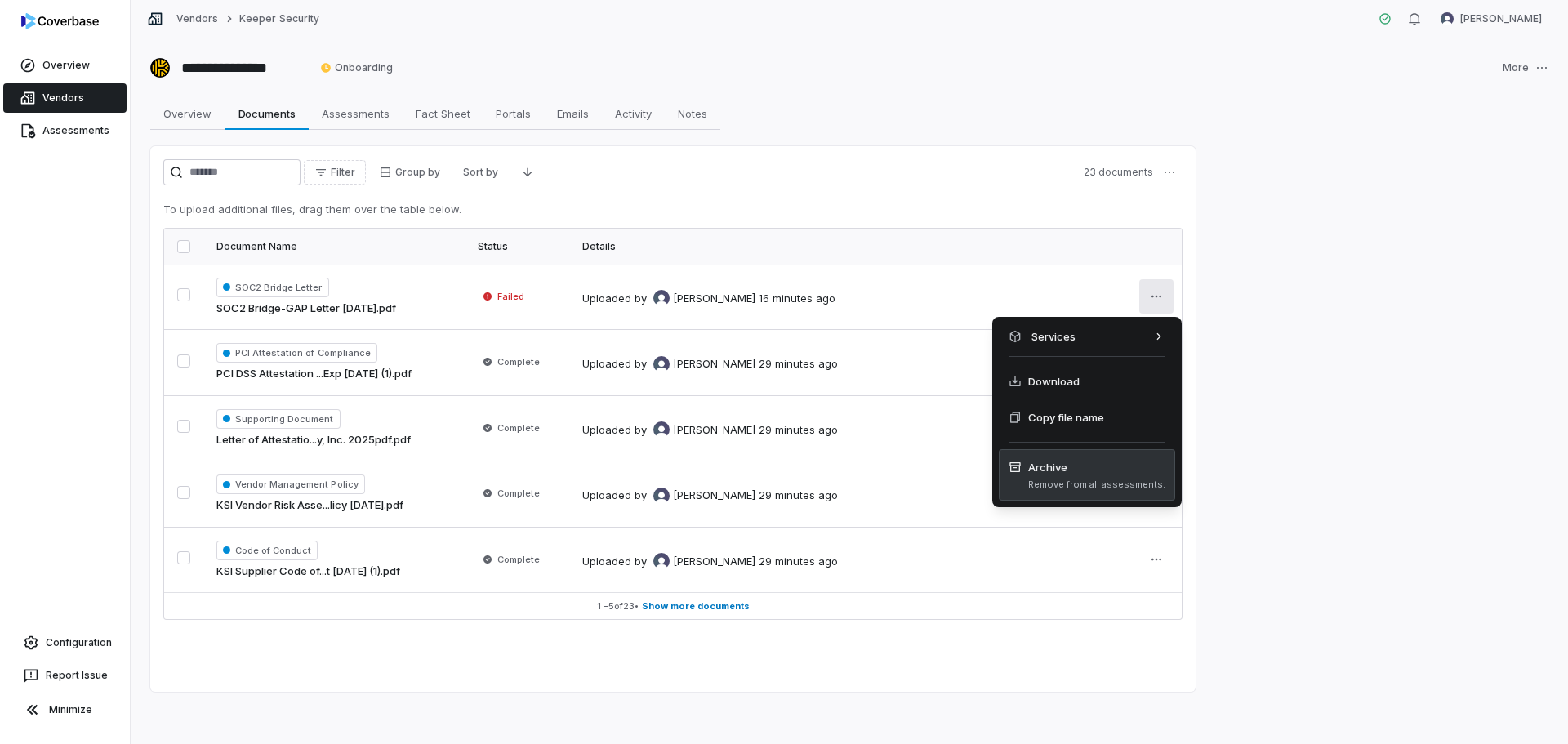
click at [1103, 476] on span "Archive Remove from all assessments." at bounding box center [1087, 474] width 157 height 32
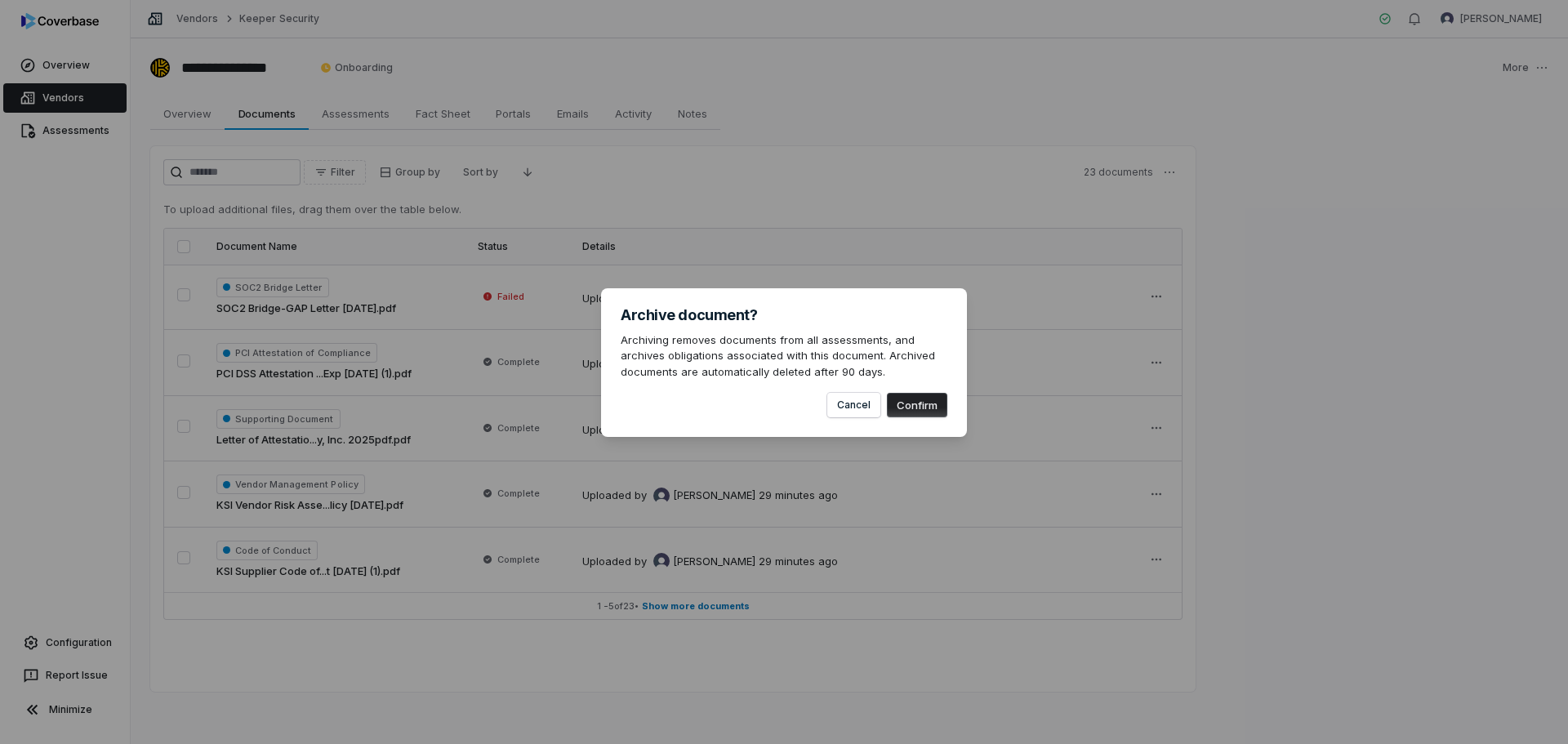
click at [923, 419] on div "Archive document? Archiving removes documents from all assessments, and archive…" at bounding box center [784, 363] width 366 height 149
click at [916, 413] on button "Confirm" at bounding box center [916, 405] width 61 height 25
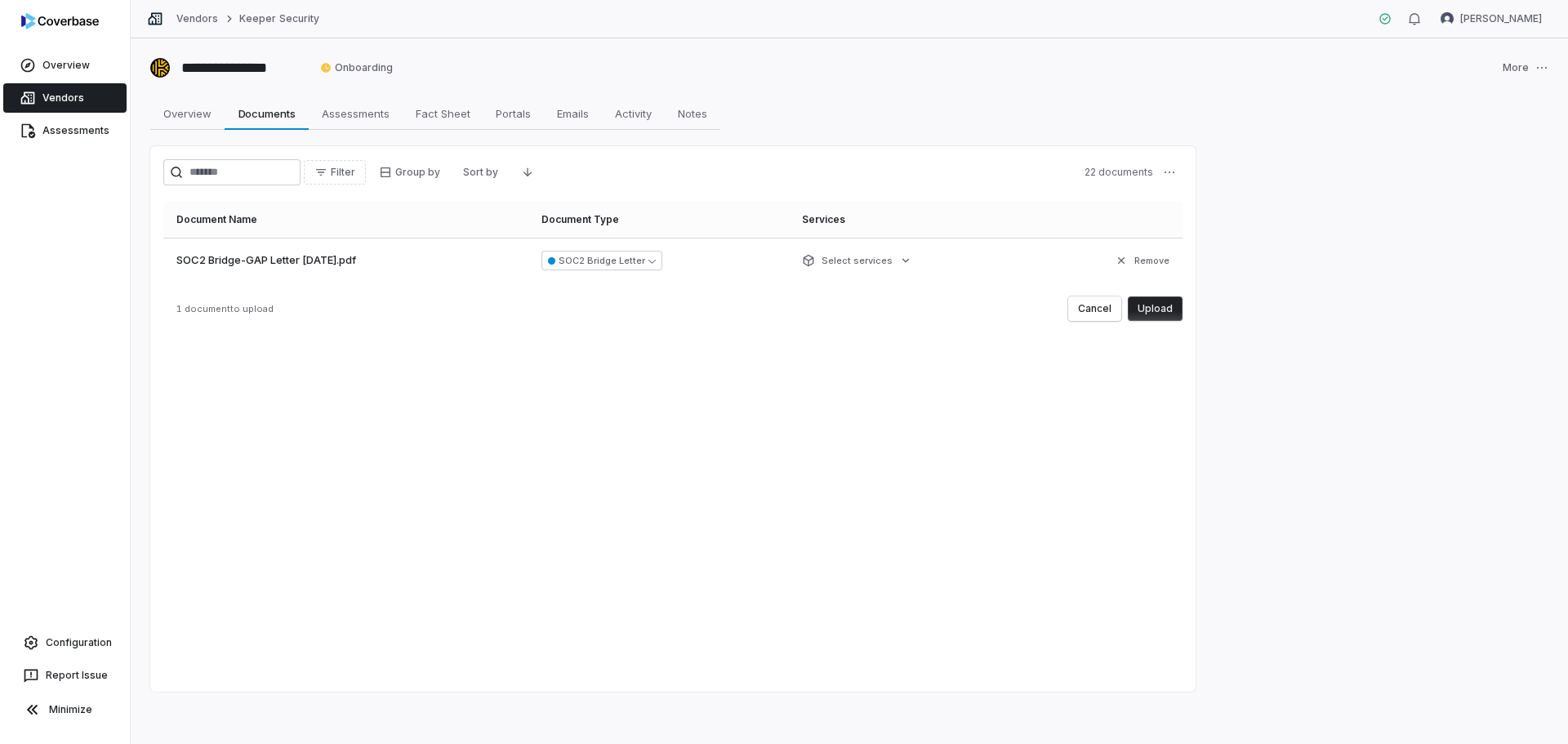
click at [1171, 313] on button "Upload" at bounding box center [1156, 308] width 55 height 25
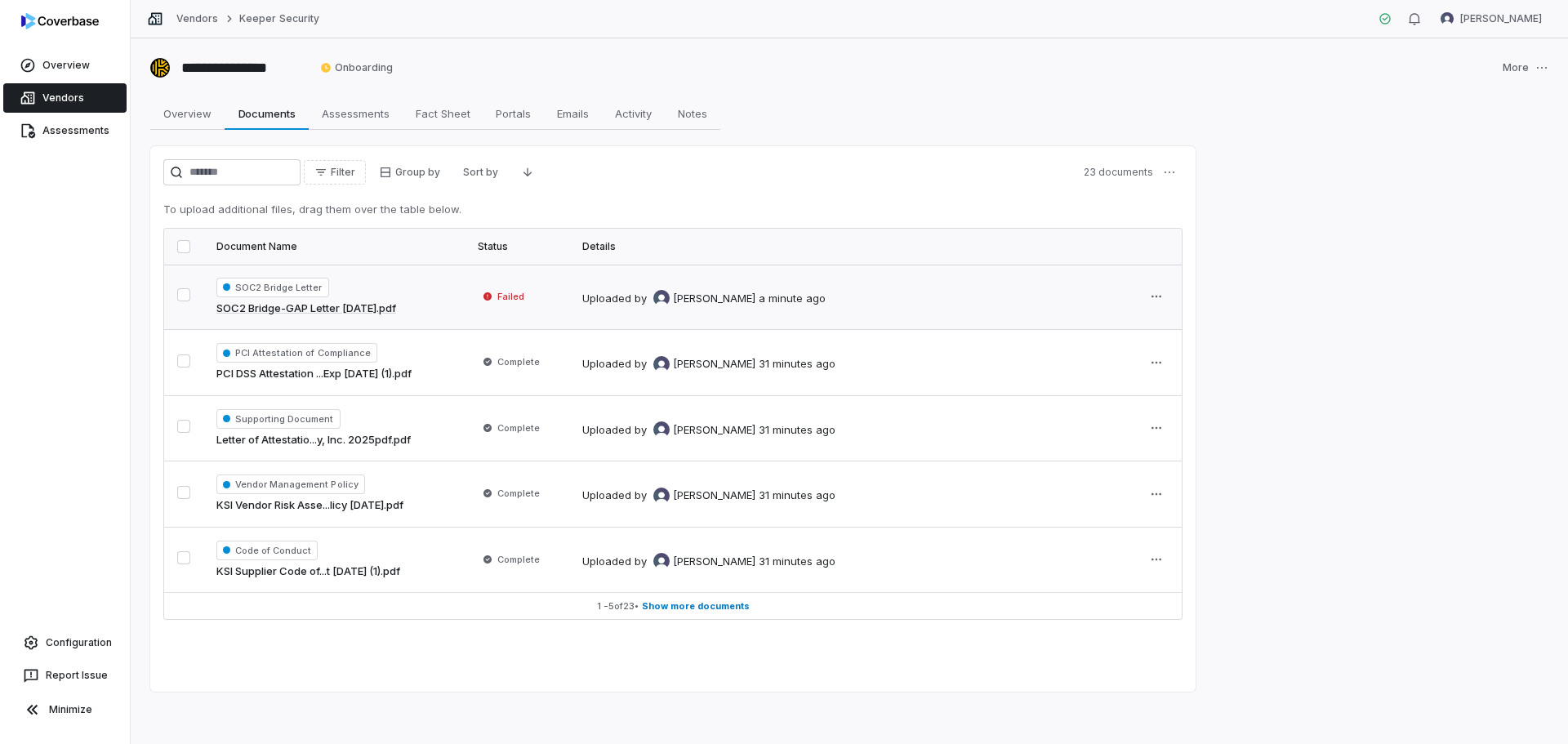
click at [510, 294] on span "Failed" at bounding box center [511, 296] width 27 height 13
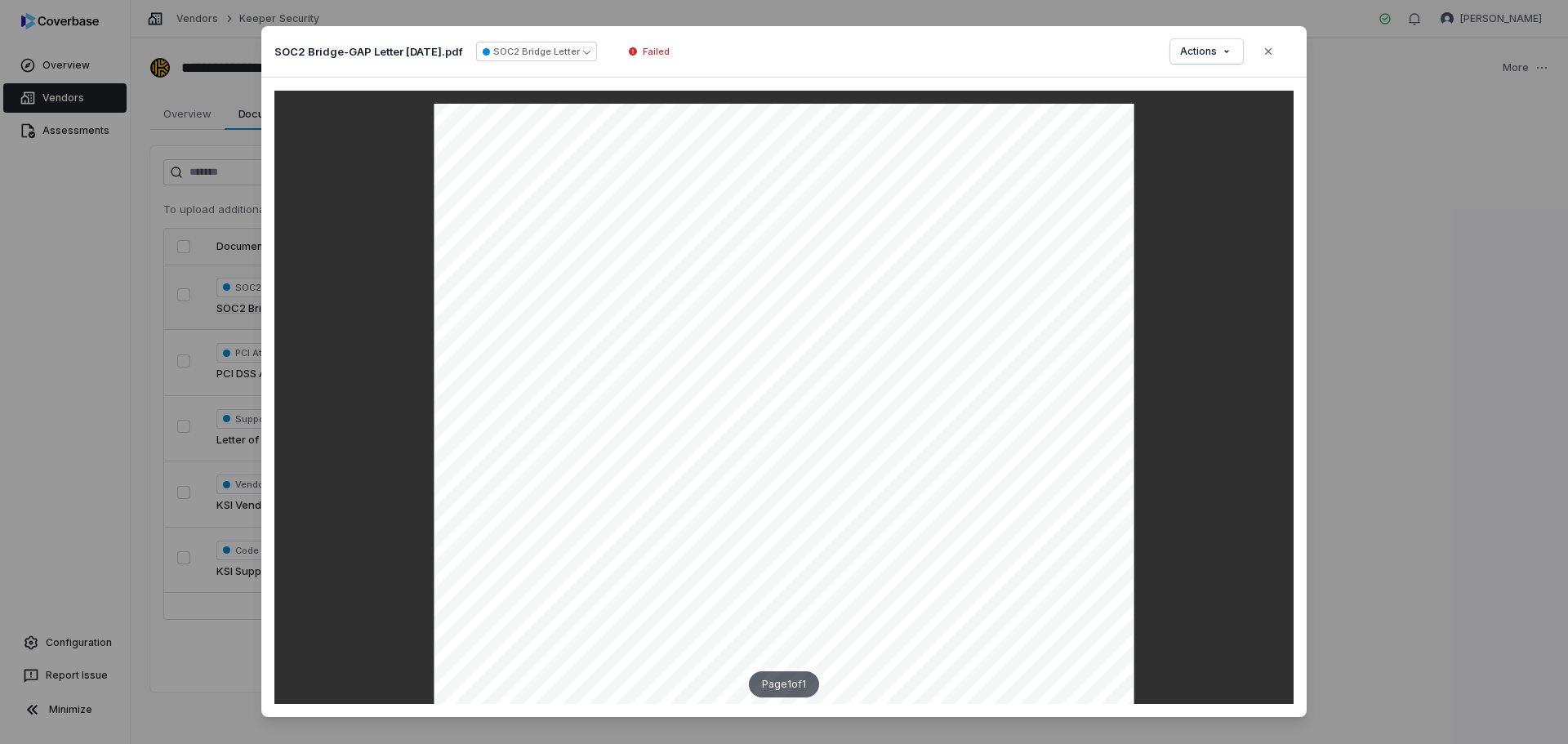
click at [638, 52] on icon at bounding box center [632, 51] width 9 height 9
click at [1273, 53] on button "Close" at bounding box center [1268, 51] width 34 height 34
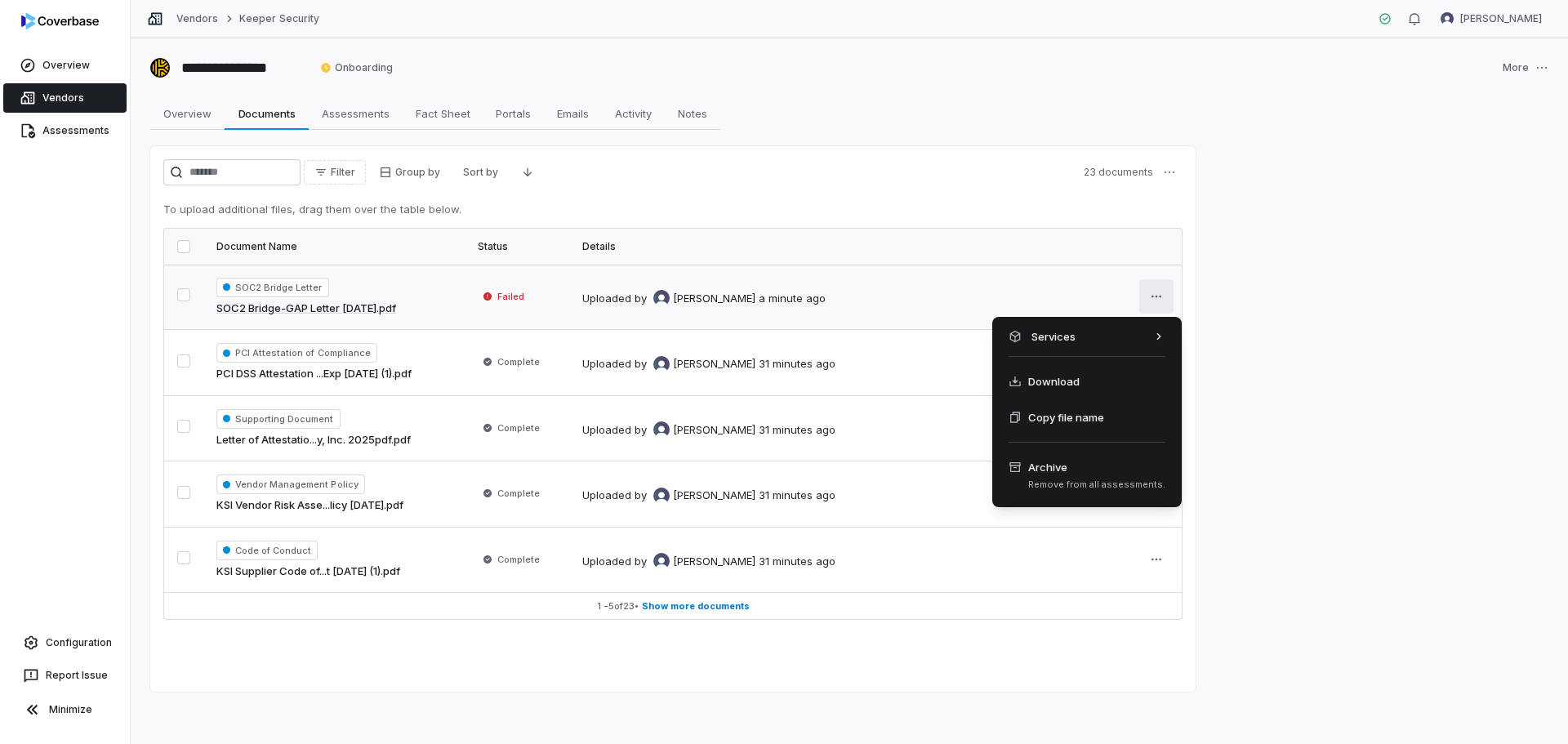
click at [1148, 298] on html "**********" at bounding box center [784, 372] width 1568 height 744
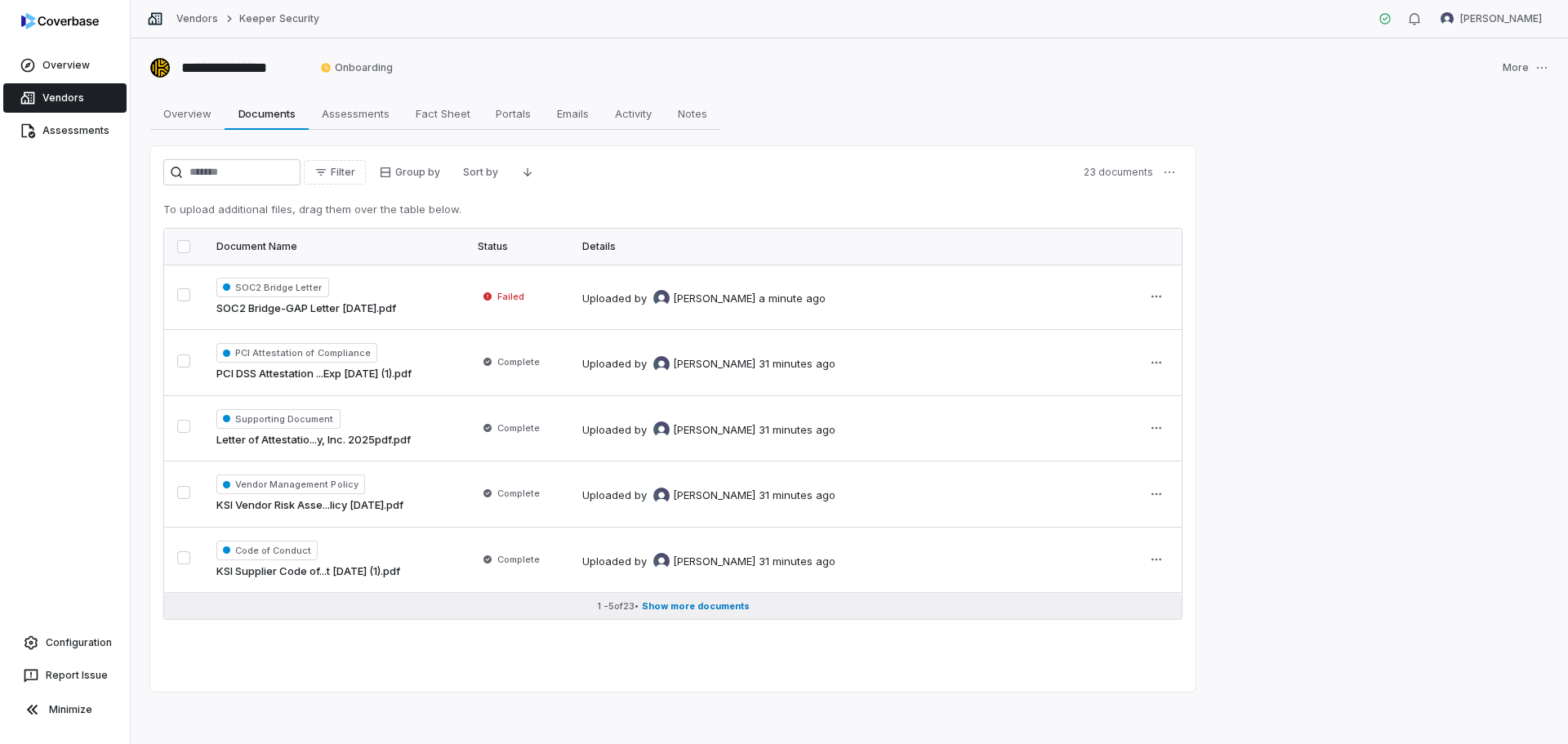
click at [733, 611] on span "Show more documents" at bounding box center [696, 606] width 108 height 12
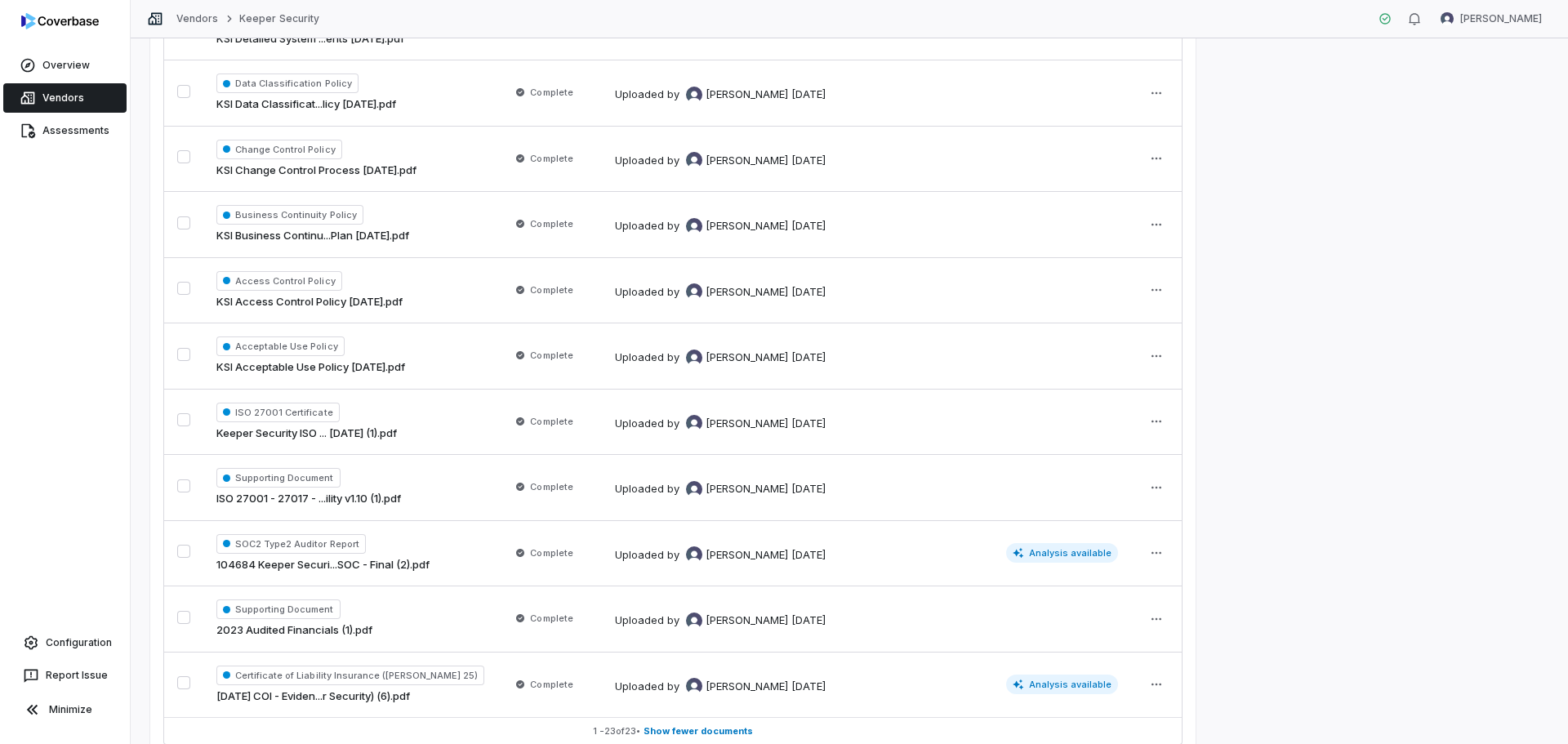
scroll to position [1125, 0]
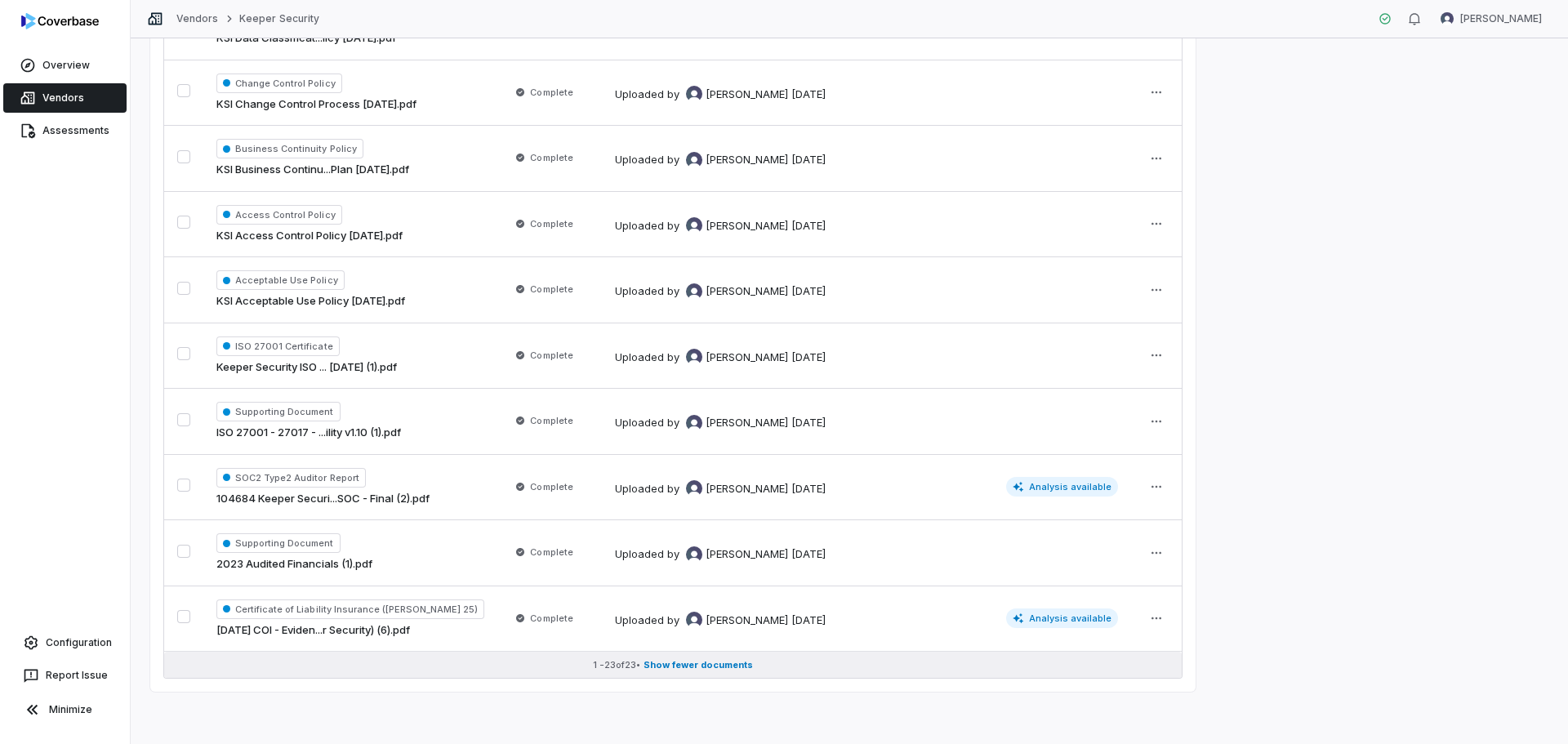
click at [713, 662] on span "Show fewer documents" at bounding box center [699, 665] width 109 height 12
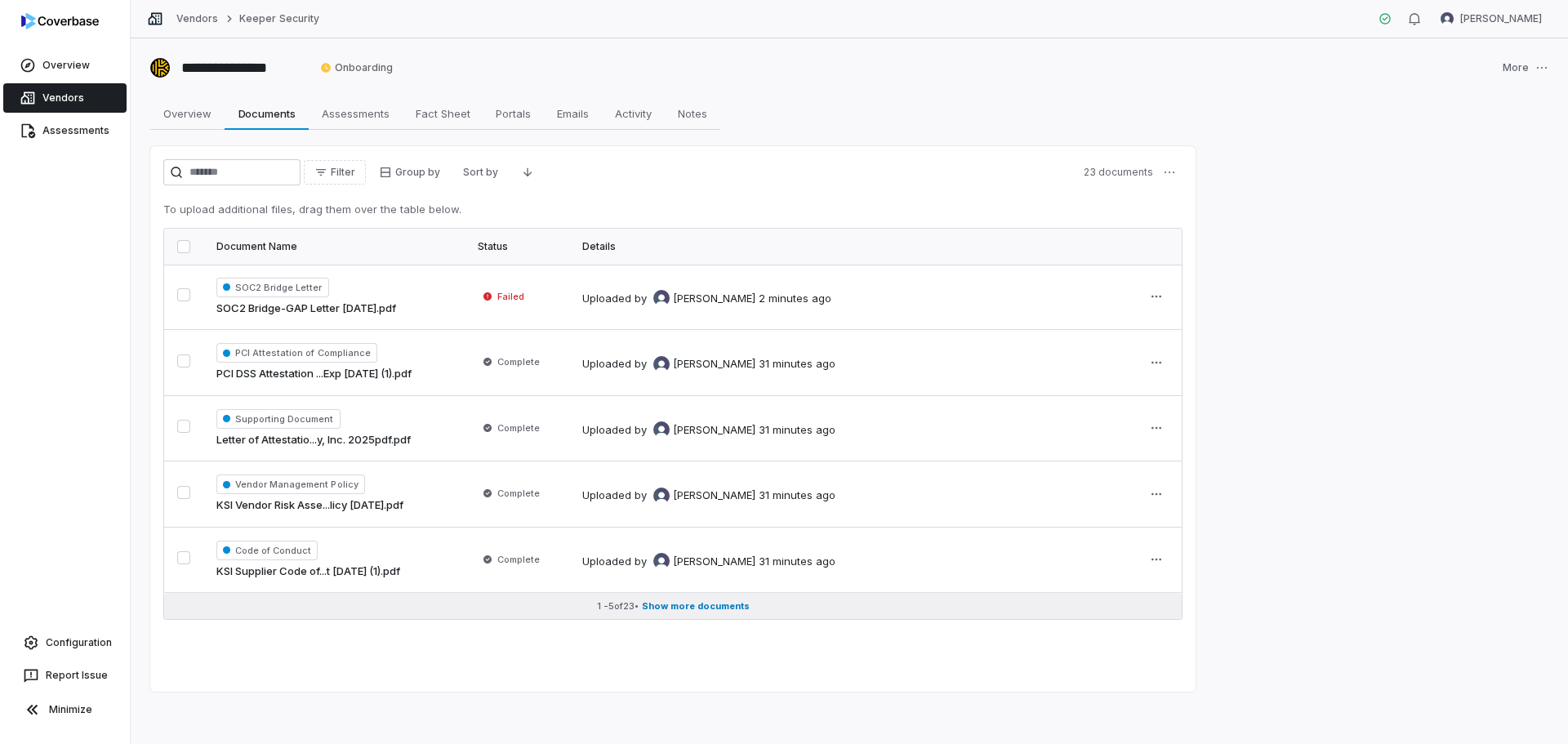
scroll to position [0, 0]
click at [698, 607] on span "Show more documents" at bounding box center [696, 606] width 108 height 12
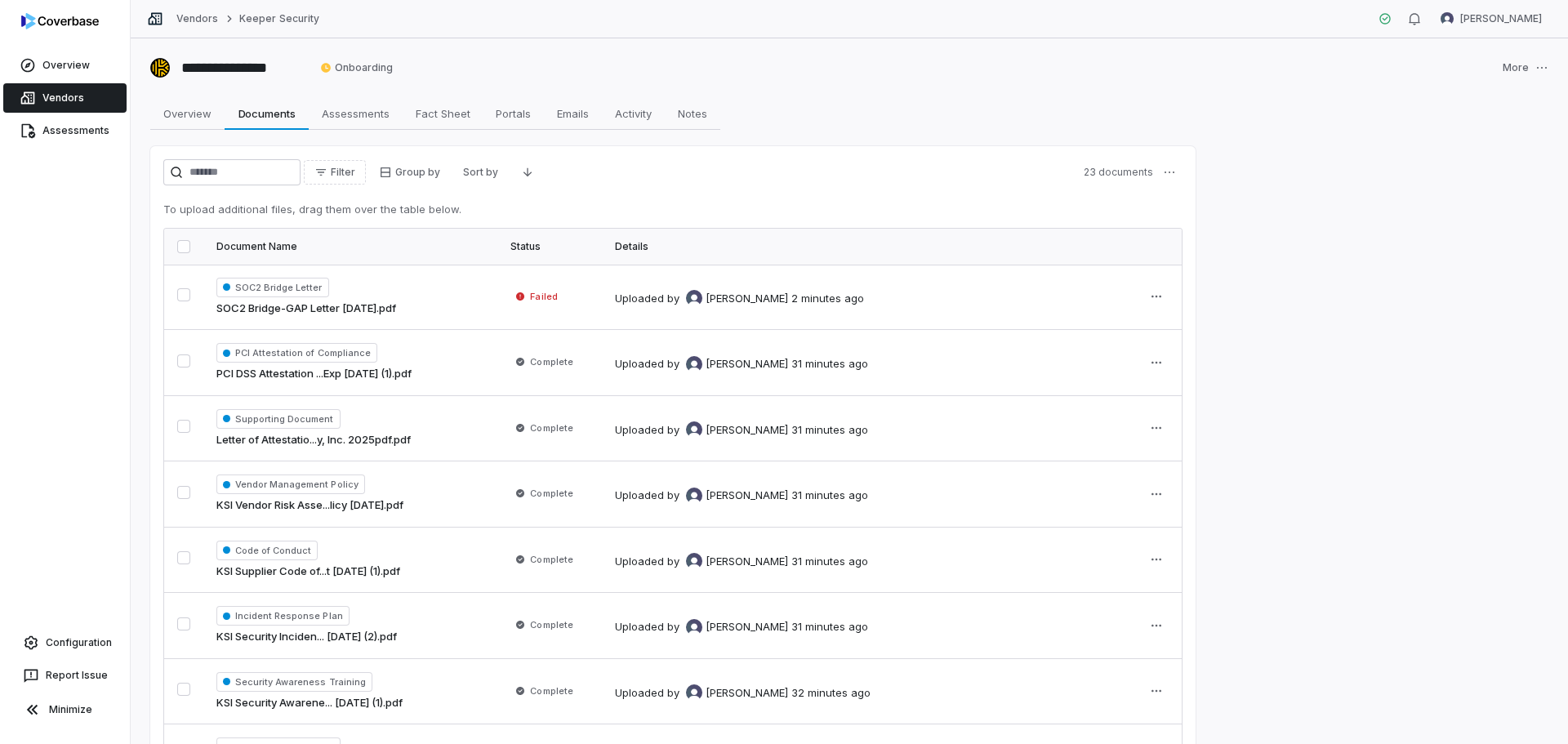
click at [180, 249] on button "button" at bounding box center [184, 246] width 13 height 13
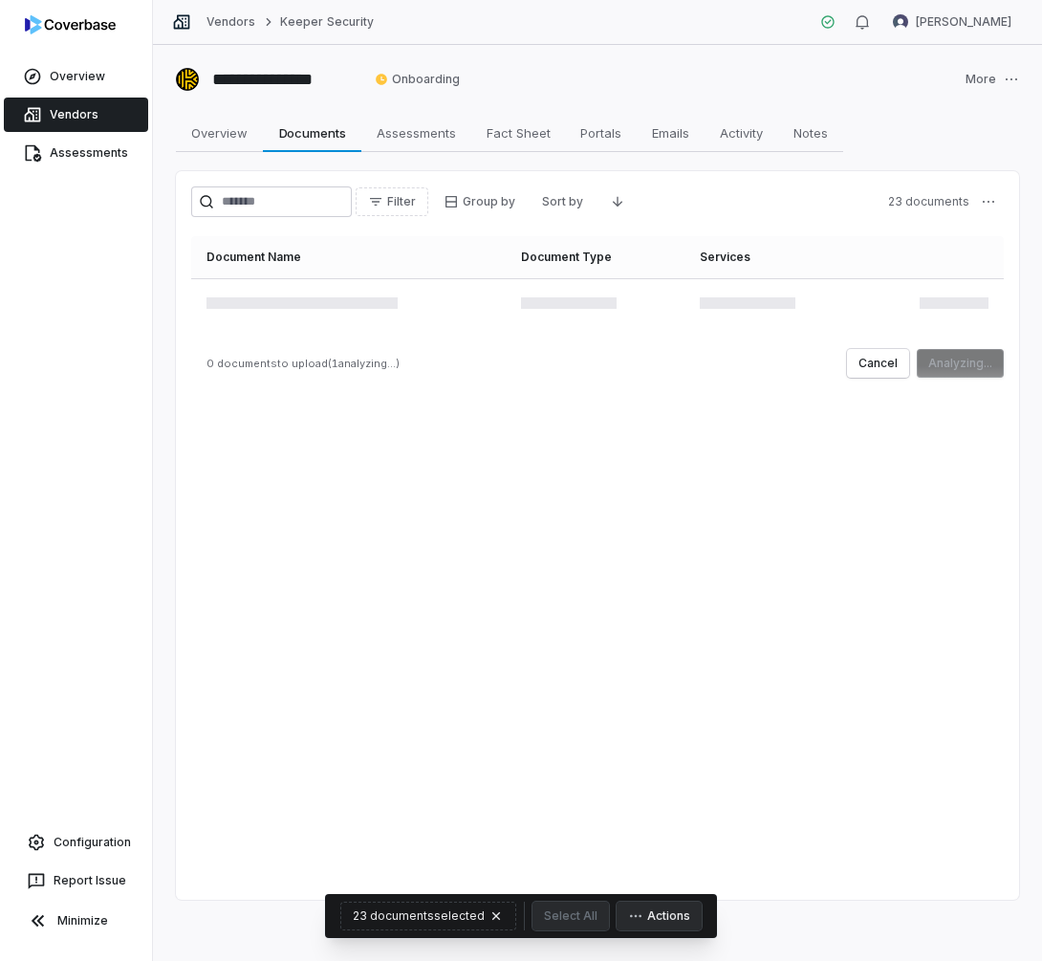
click at [863, 551] on div "Filter Group by Sort by 23 documents Document Name Document Type Services 0 doc…" at bounding box center [597, 535] width 843 height 729
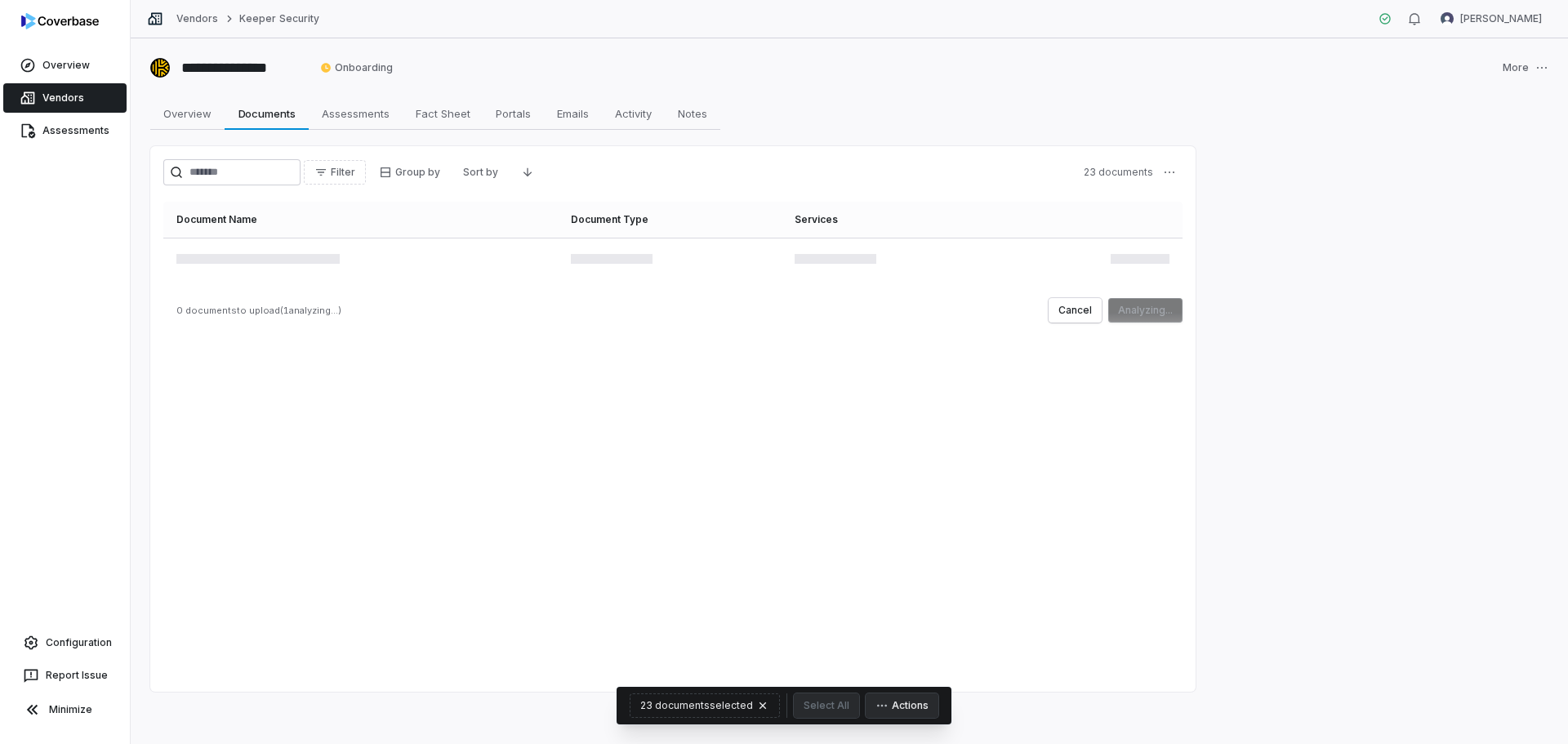
click at [799, 425] on div "Filter Group by Sort by 23 documents Document Name Document Type Services 0 doc…" at bounding box center [673, 419] width 1045 height 546
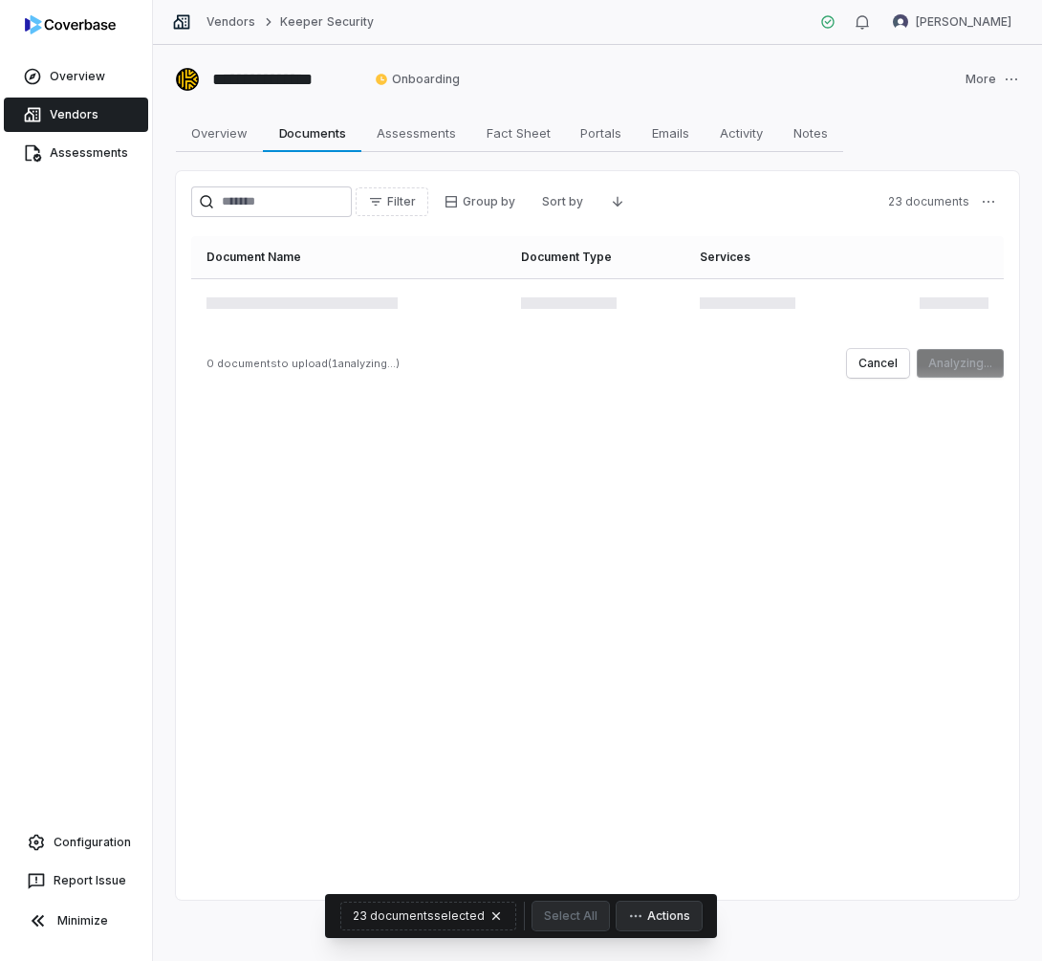
click at [520, 413] on div "Filter Group by Sort by 23 documents Document Name Document Type Services 0 doc…" at bounding box center [597, 535] width 843 height 729
drag, startPoint x: 808, startPoint y: 412, endPoint x: 822, endPoint y: 390, distance: 26.3
click at [808, 410] on div "Filter Group by Sort by 23 documents Document Name Document Type Services 0 doc…" at bounding box center [597, 535] width 843 height 729
